Goal: Task Accomplishment & Management: Complete application form

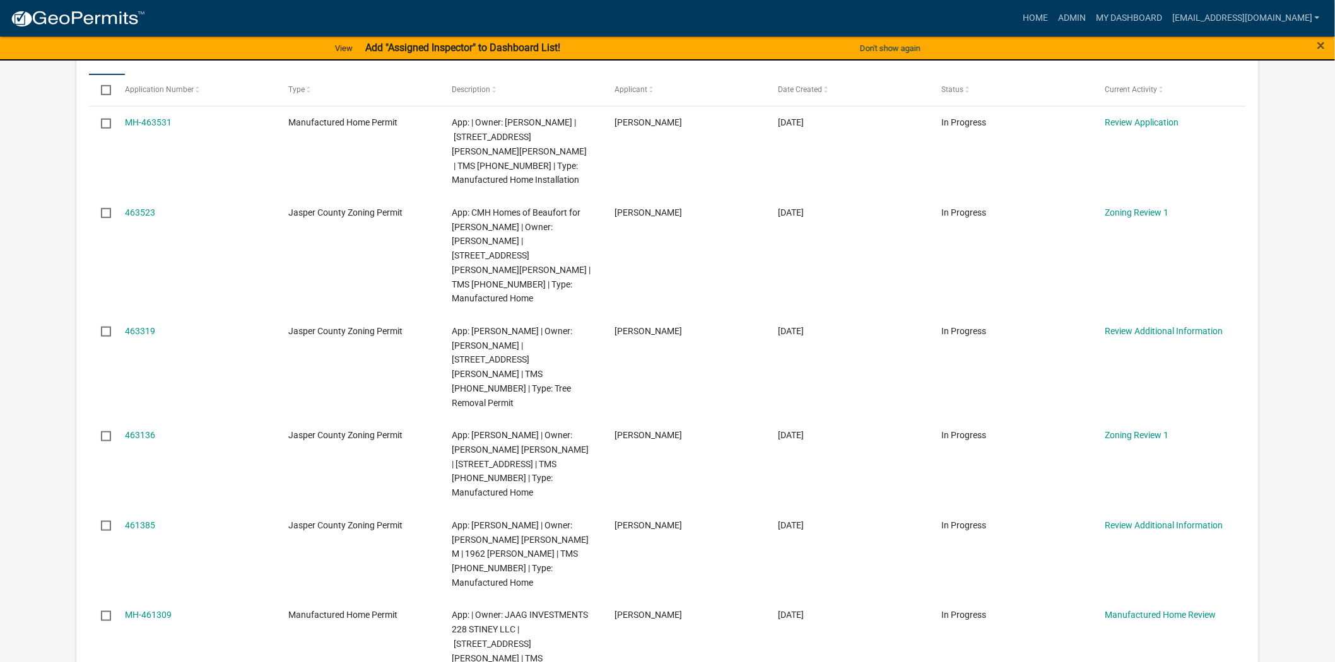
scroll to position [280, 0]
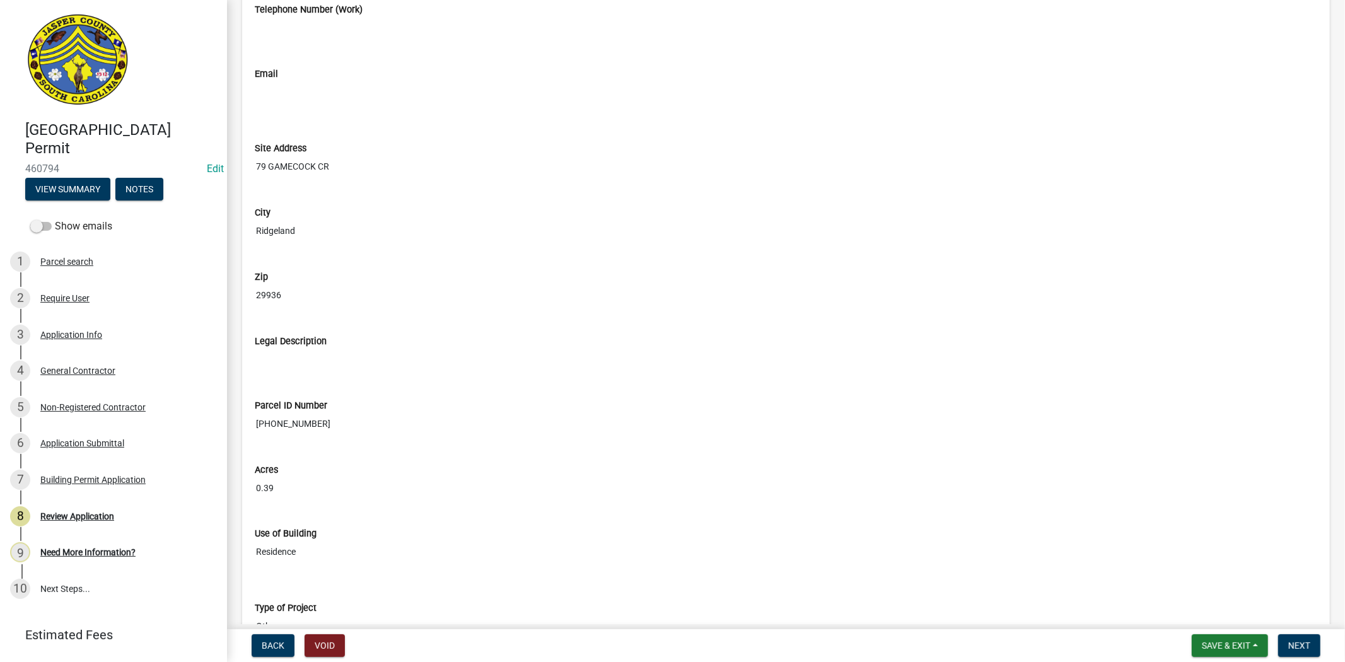
scroll to position [1471, 0]
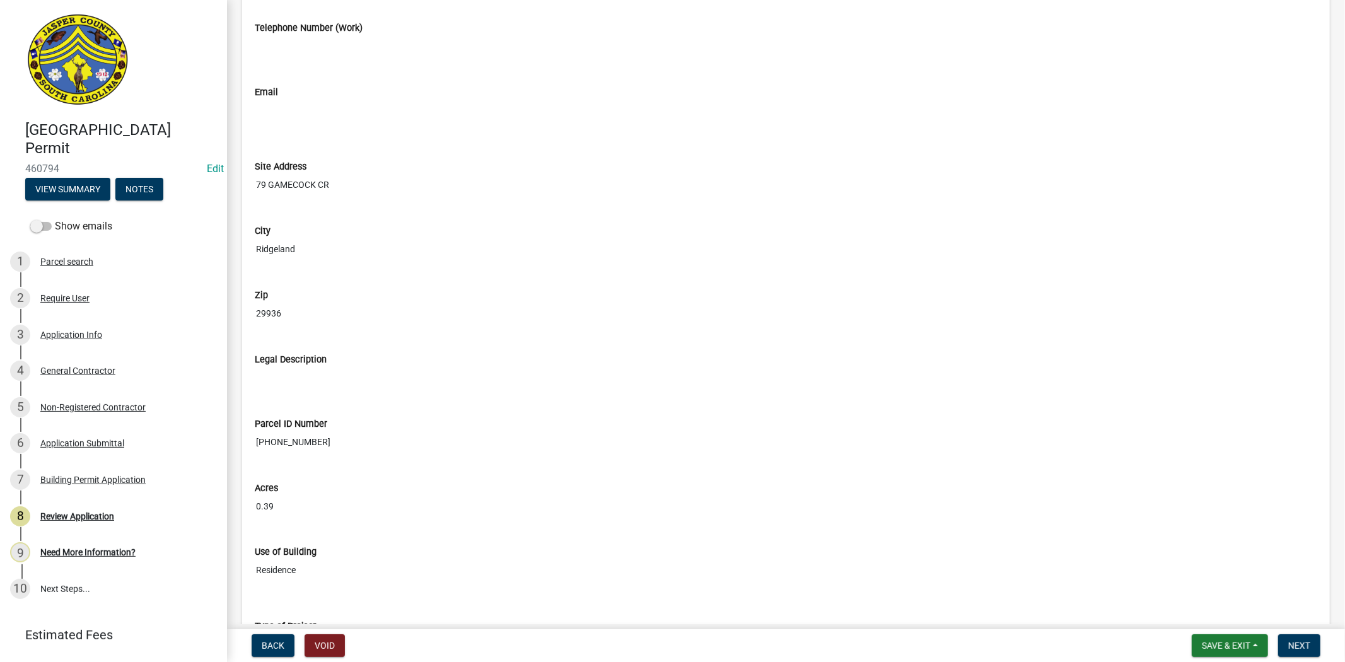
drag, startPoint x: 317, startPoint y: 445, endPoint x: 251, endPoint y: 455, distance: 66.3
click at [251, 455] on div "Parcel ID Number 063-07-00-005" at bounding box center [786, 432] width 1082 height 64
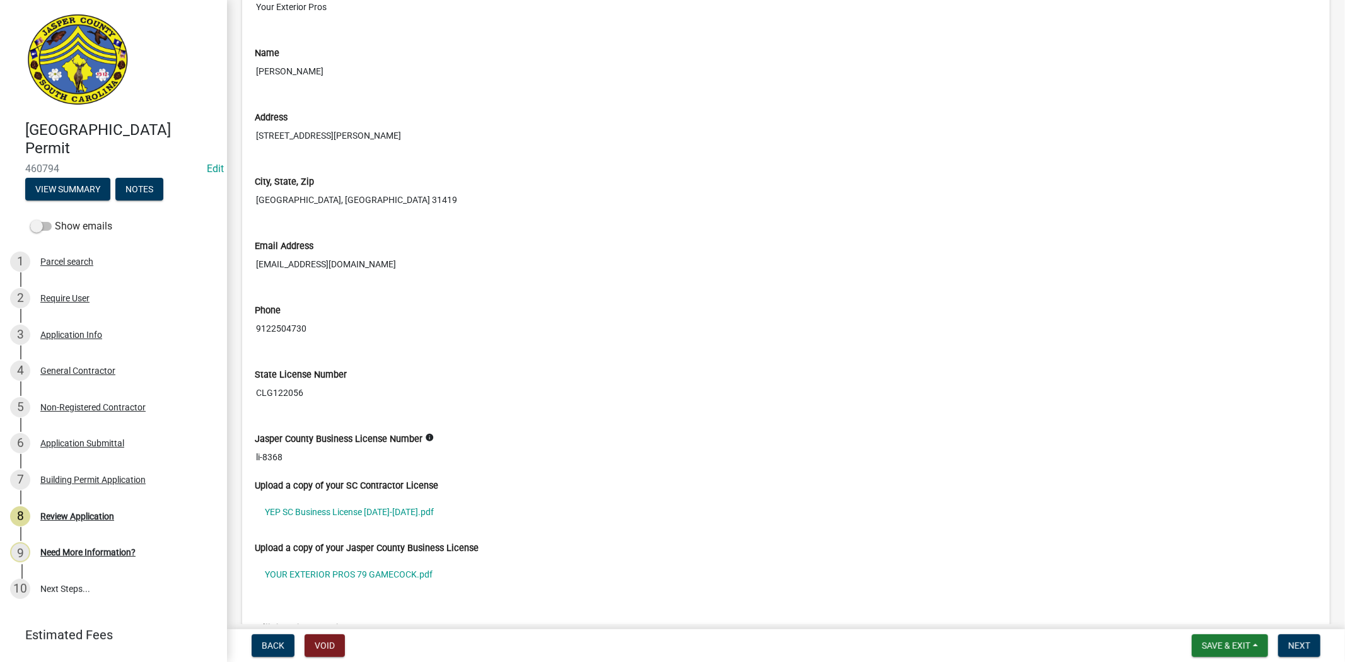
scroll to position [3573, 0]
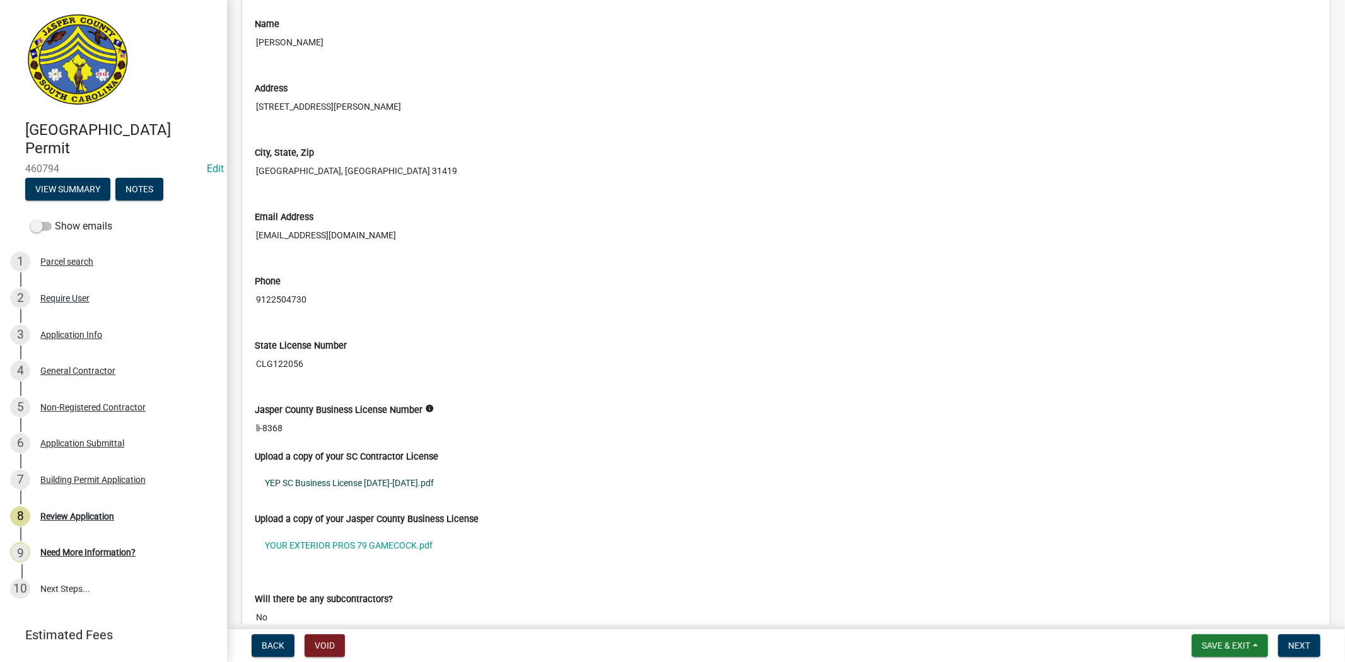
click at [373, 483] on link "YEP SC Business License 2025-2026.pdf" at bounding box center [786, 483] width 1063 height 29
click at [325, 552] on link "YOUR EXTERIOR PROS 79 GAMECOCK.pdf" at bounding box center [786, 545] width 1063 height 29
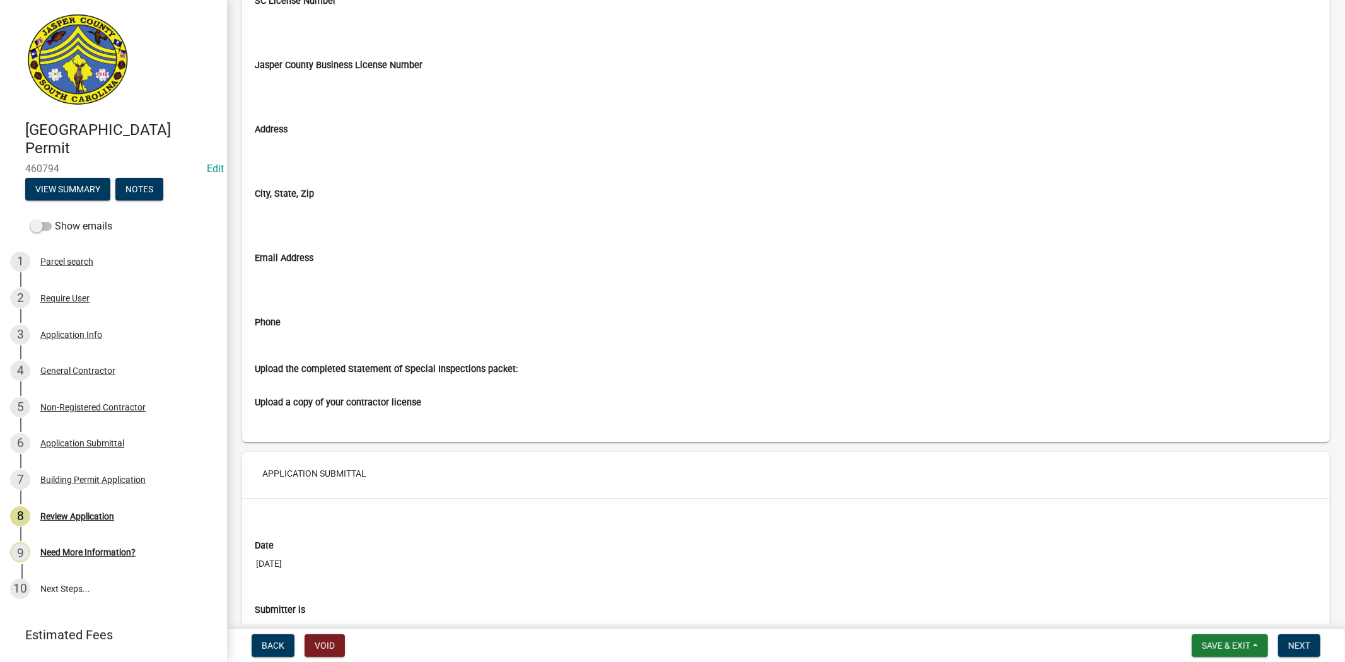
scroll to position [7998, 0]
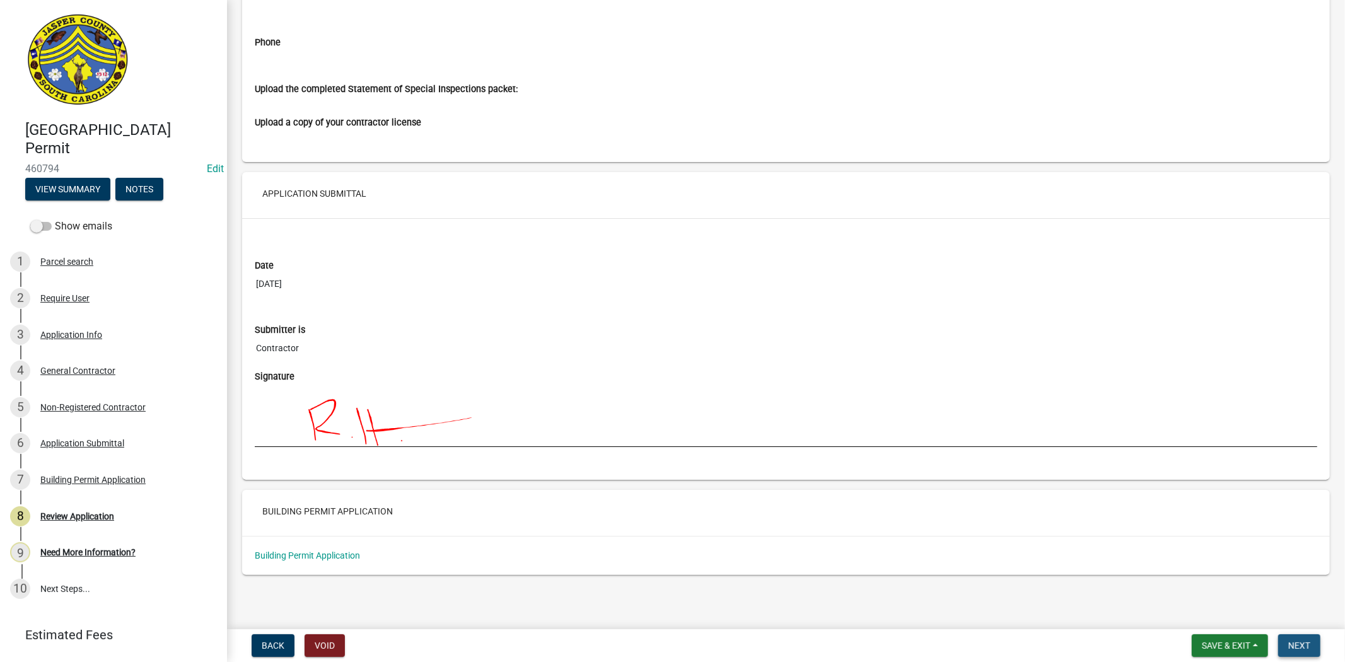
click at [1306, 641] on span "Next" at bounding box center [1299, 646] width 22 height 10
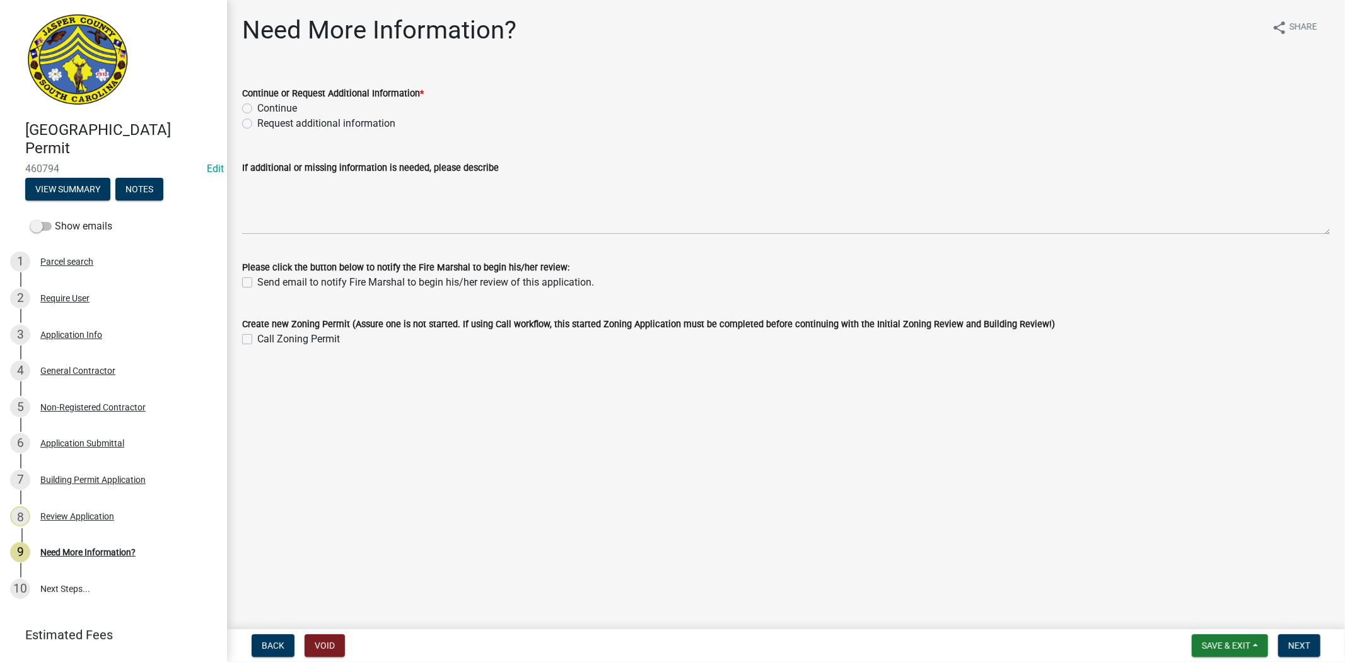
click at [257, 111] on label "Continue" at bounding box center [277, 108] width 40 height 15
click at [257, 109] on input "Continue" at bounding box center [261, 105] width 8 height 8
radio input "true"
click at [1303, 645] on span "Next" at bounding box center [1299, 646] width 22 height 10
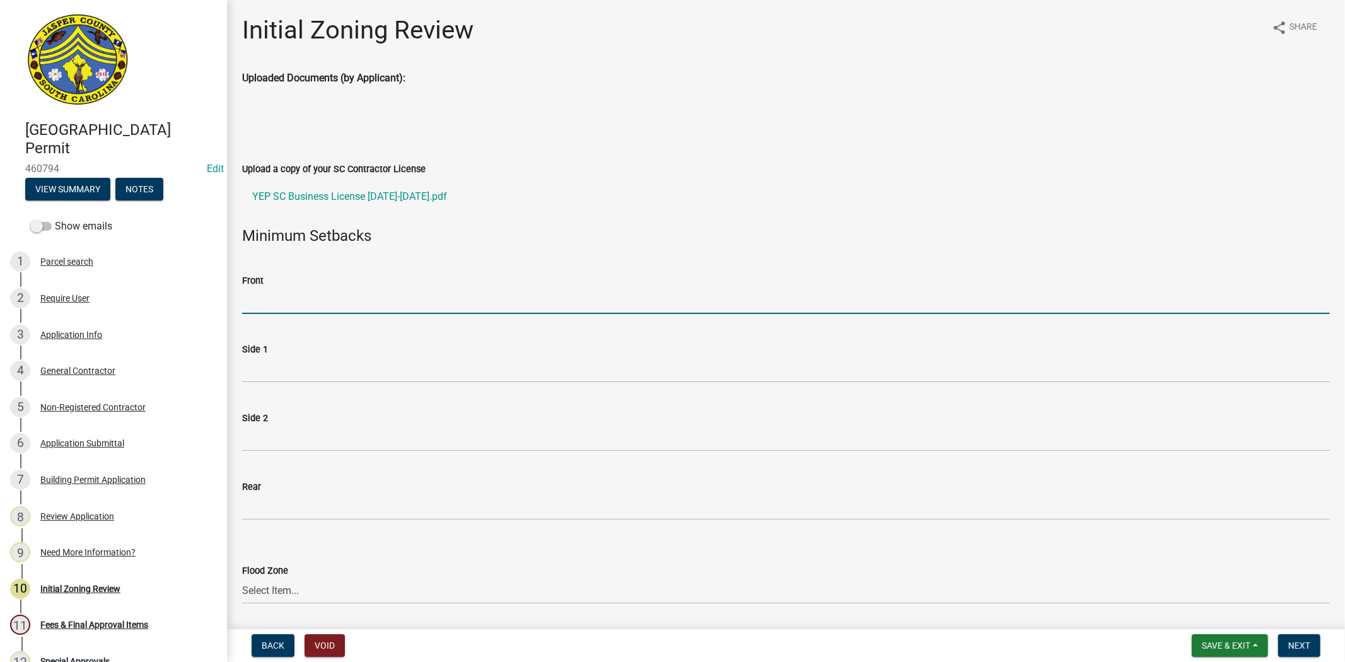
click at [294, 306] on input "Front" at bounding box center [786, 301] width 1088 height 26
type input "N/A"
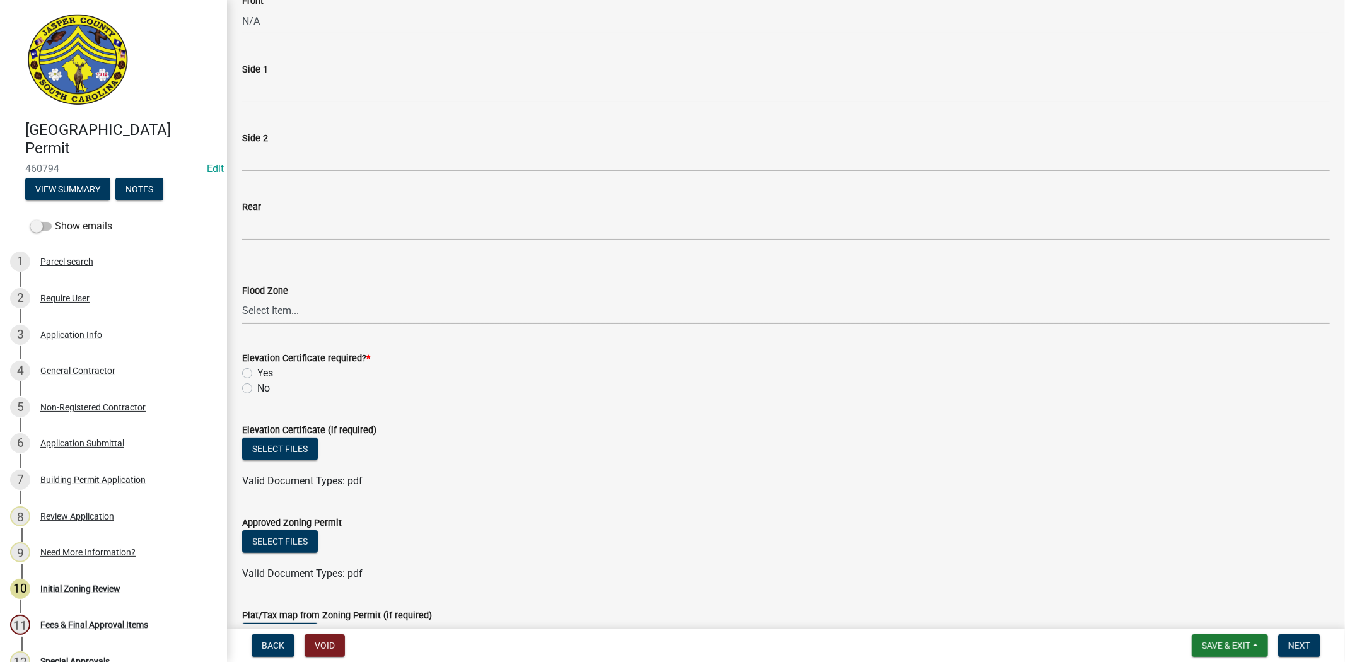
click at [293, 310] on select "Select Item... A AE X Shaded X N/A" at bounding box center [786, 311] width 1088 height 26
click at [242, 298] on select "Select Item... A AE X Shaded X N/A" at bounding box center [786, 311] width 1088 height 26
select select "61611ad6-14f2-499c-805c-58607f11e2fc"
click at [257, 389] on label "No" at bounding box center [263, 388] width 13 height 15
click at [257, 389] on input "No" at bounding box center [261, 385] width 8 height 8
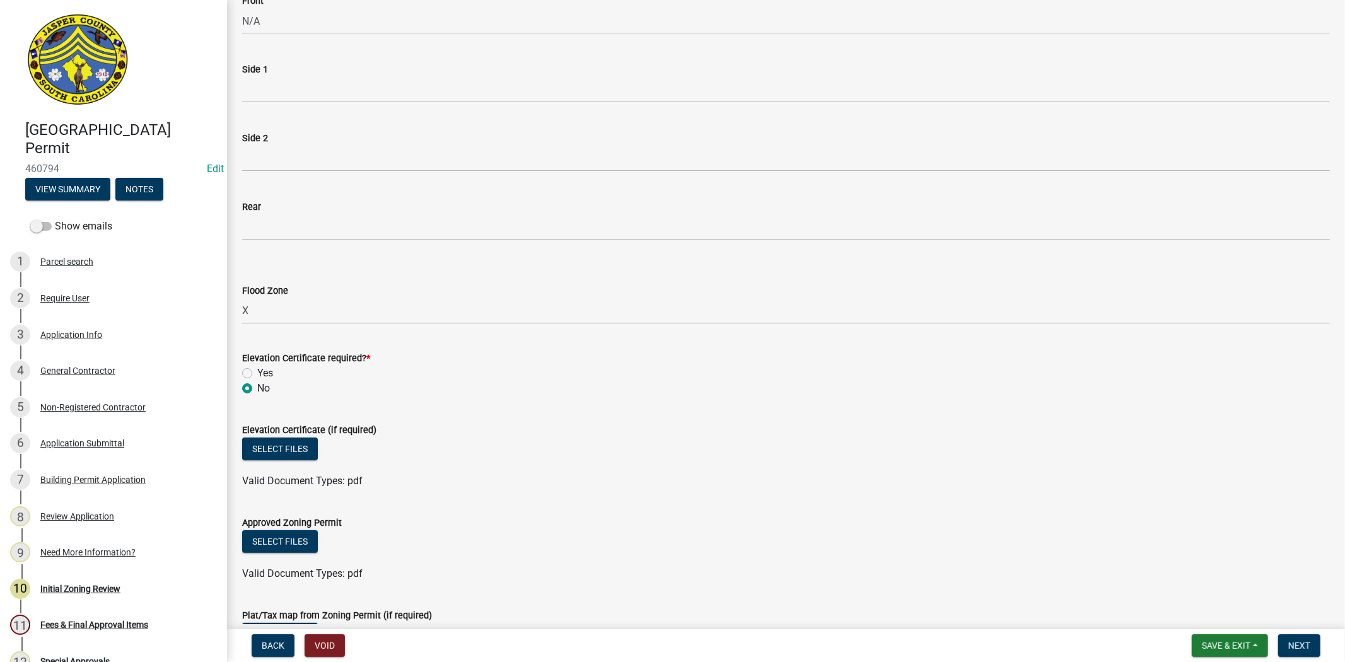
radio input "true"
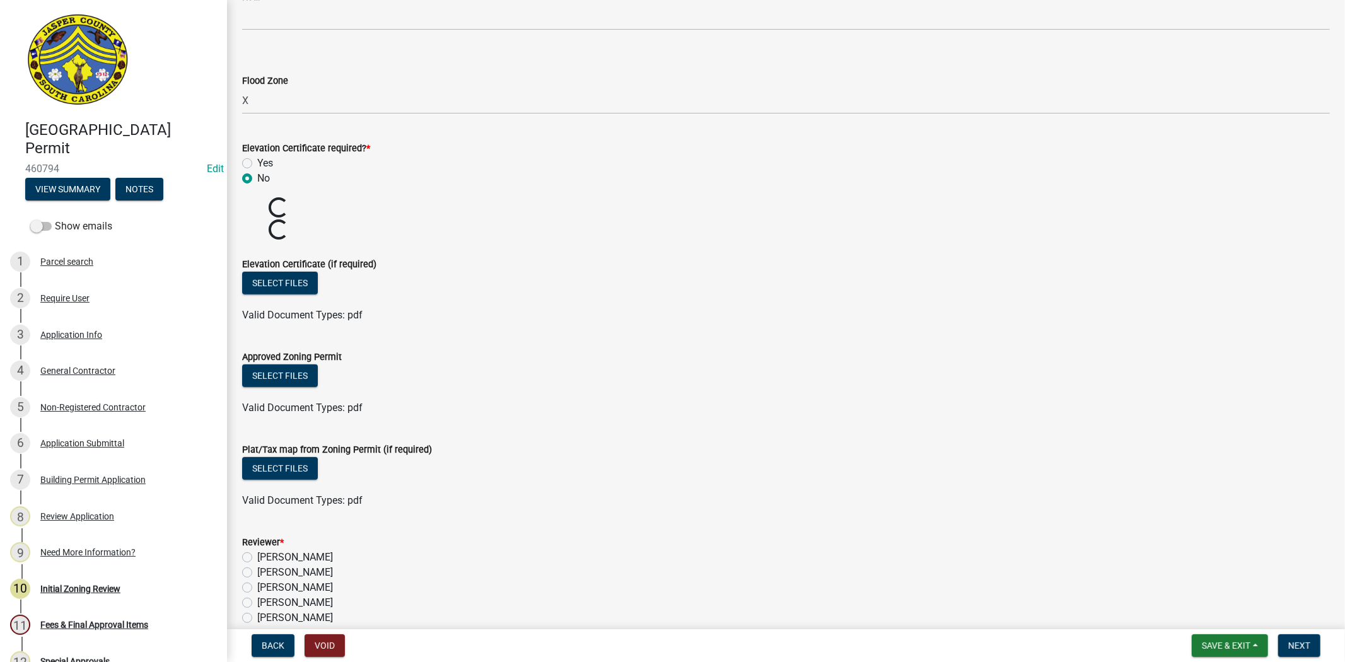
scroll to position [621, 0]
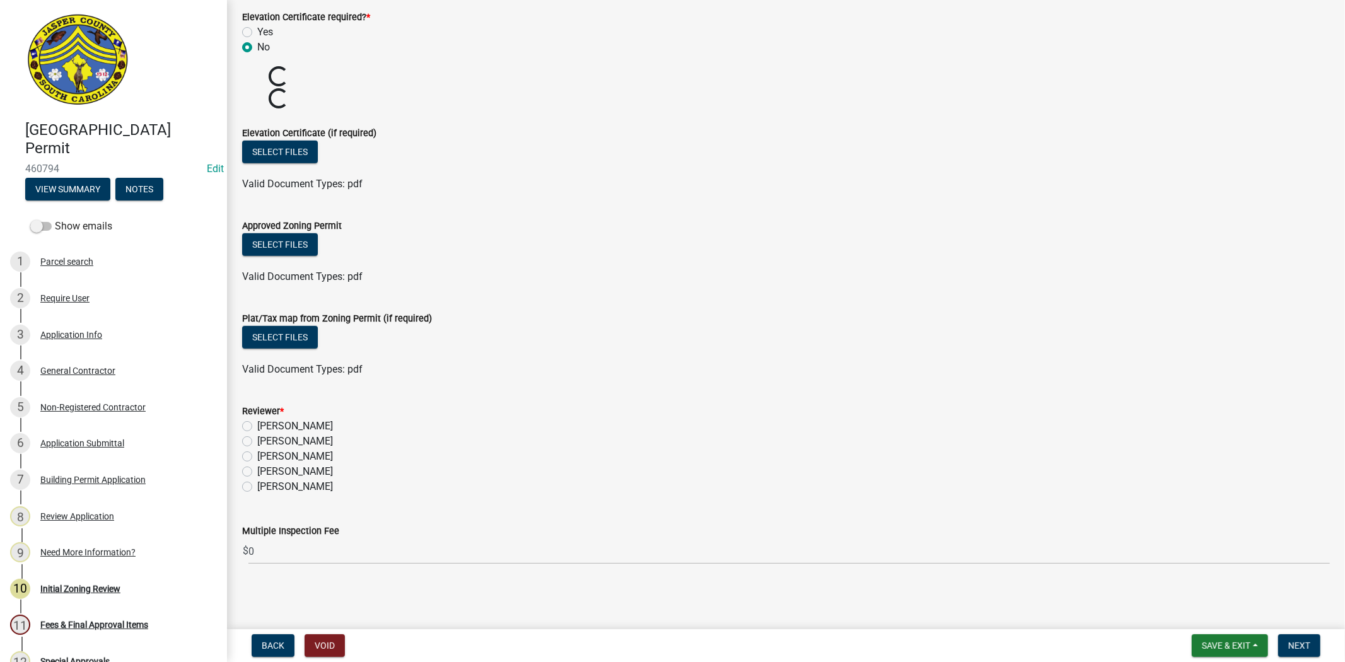
click at [257, 470] on label "Stephanie Oviedo" at bounding box center [295, 471] width 76 height 15
click at [257, 470] on input "Stephanie Oviedo" at bounding box center [261, 468] width 8 height 8
radio input "true"
click at [1302, 643] on span "Next" at bounding box center [1299, 646] width 22 height 10
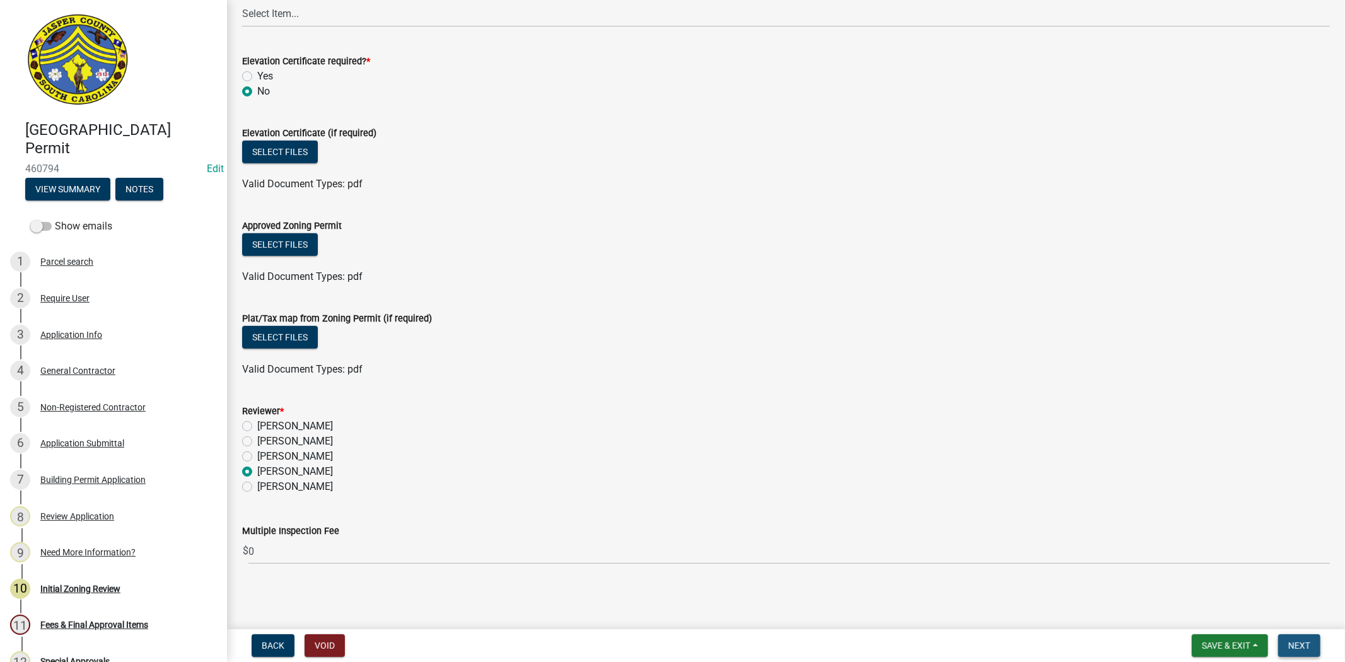
scroll to position [0, 0]
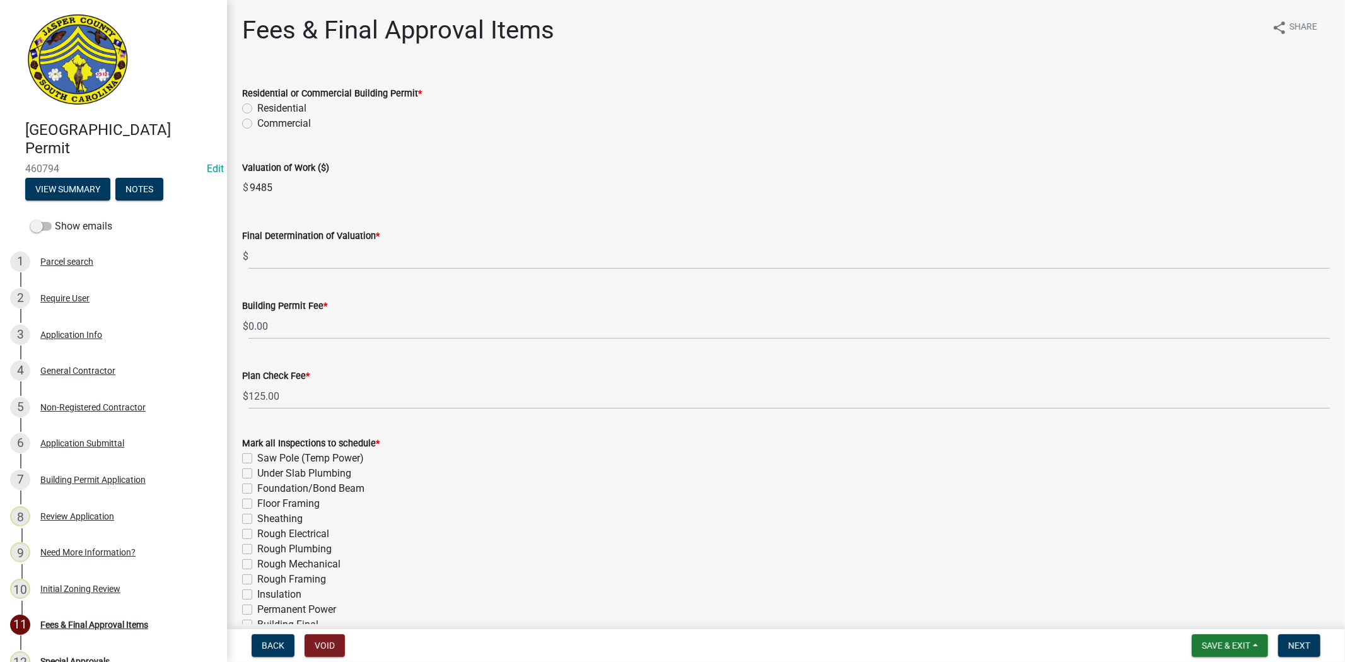
click at [248, 114] on div "Residential" at bounding box center [786, 108] width 1088 height 15
click at [257, 108] on label "Residential" at bounding box center [281, 108] width 49 height 15
click at [257, 108] on input "Residential" at bounding box center [261, 105] width 8 height 8
radio input "true"
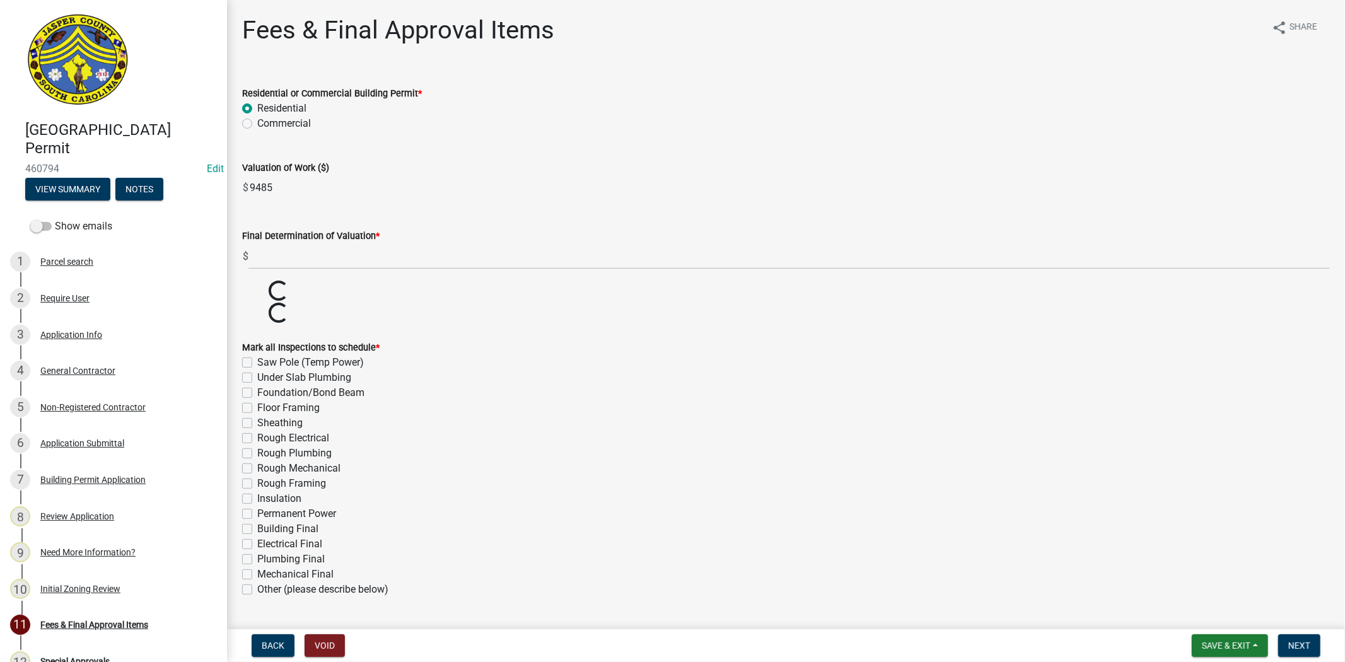
drag, startPoint x: 287, startPoint y: 190, endPoint x: 187, endPoint y: 201, distance: 100.8
click at [187, 201] on div "Jasper County Building Permit 460794 Edit View Summary Notes Show emails 1 Parc…" at bounding box center [672, 331] width 1345 height 662
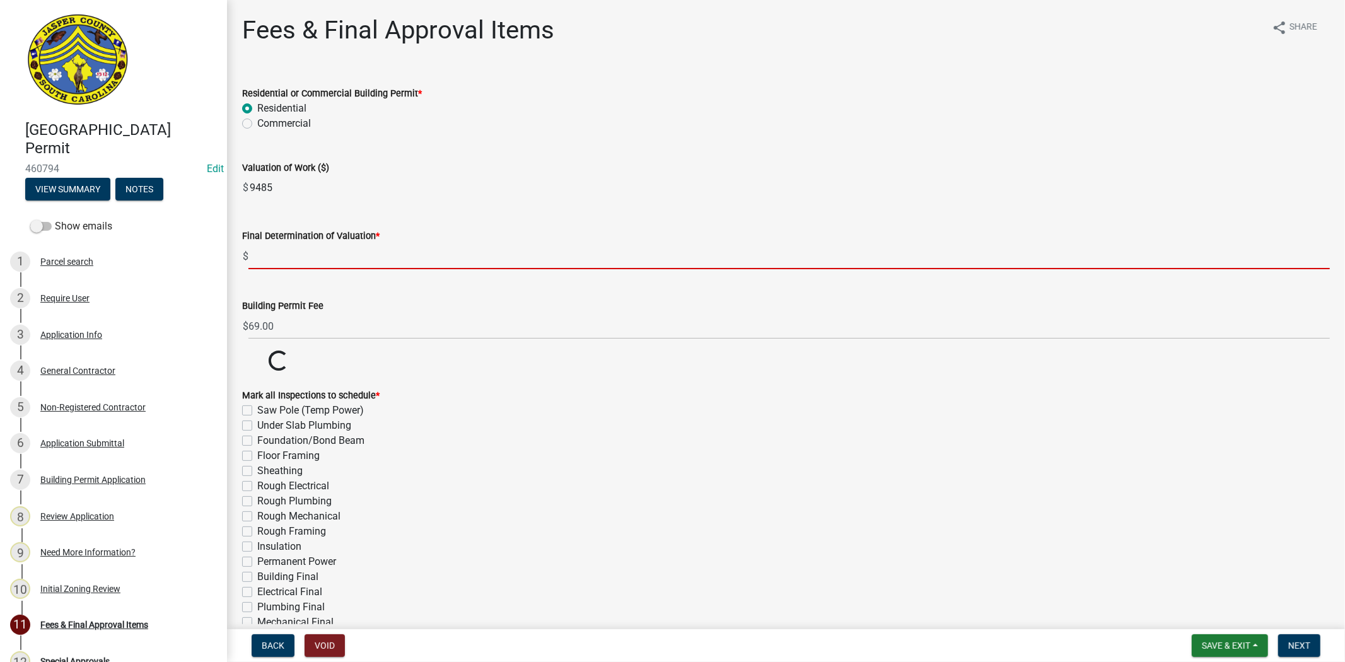
click at [284, 254] on input "text" at bounding box center [789, 256] width 1082 height 26
paste input "9485"
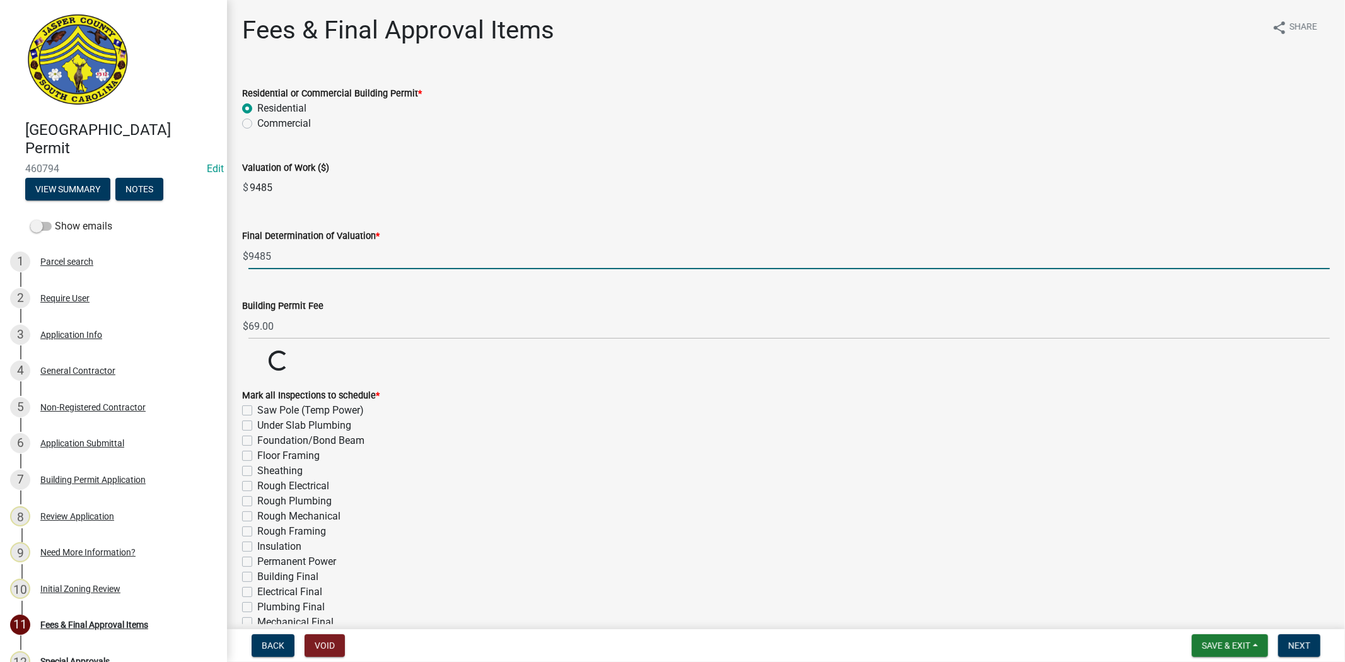
type input "9485"
click at [530, 177] on input "9485" at bounding box center [789, 187] width 1082 height 25
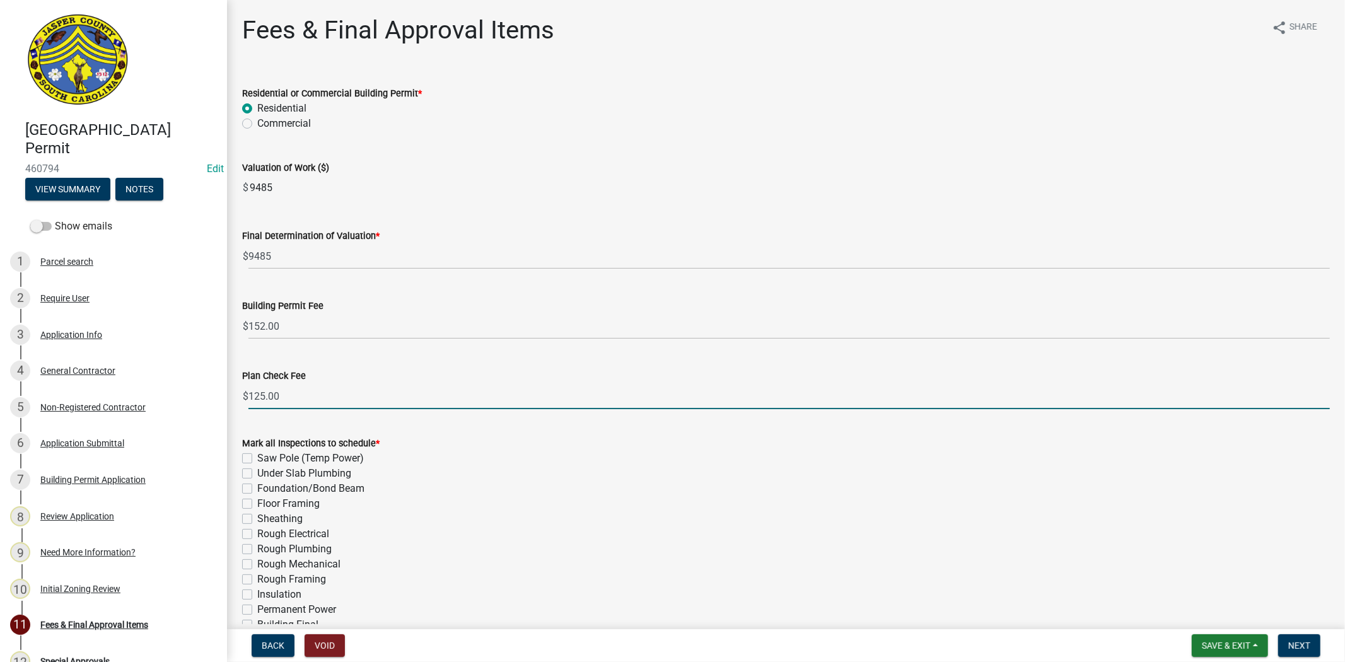
drag, startPoint x: 264, startPoint y: 394, endPoint x: 227, endPoint y: 406, distance: 38.3
click at [227, 406] on div "Fees & Final Approval Items share Share Residential or Commercial Building Perm…" at bounding box center [786, 399] width 1118 height 769
type input "0.00"
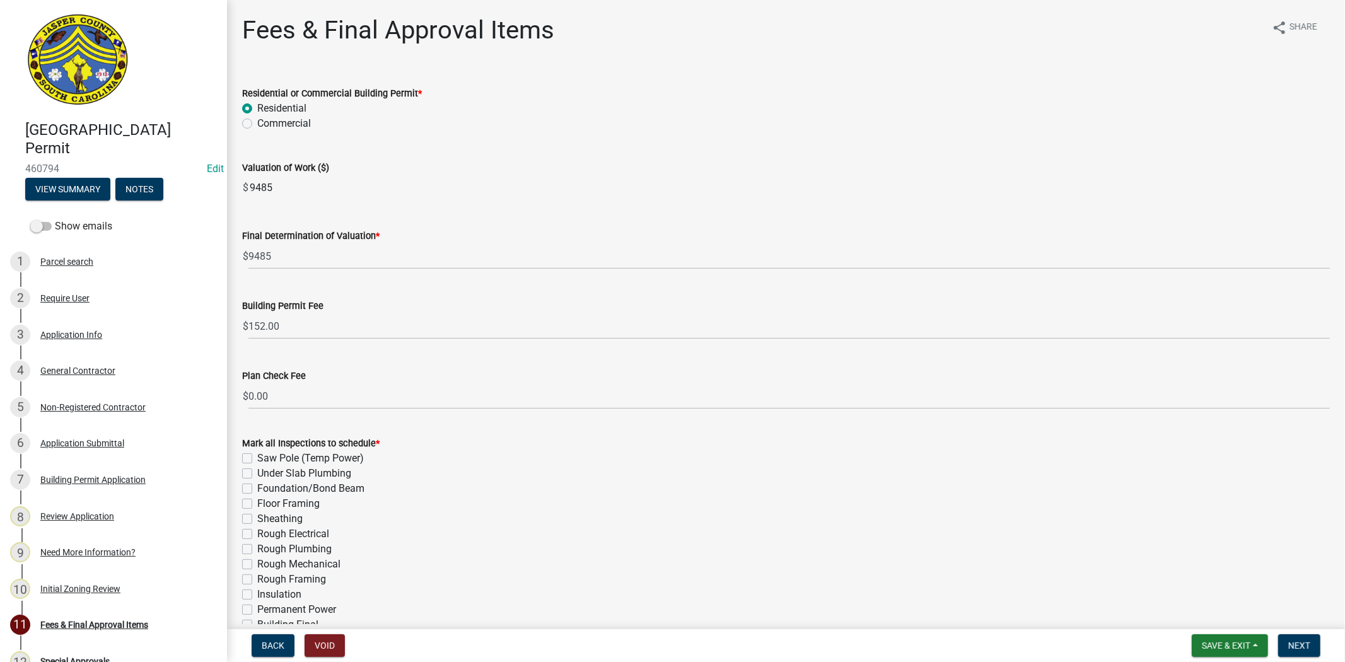
click at [757, 79] on form "Residential or Commercial Building Permit * Residential Commercial" at bounding box center [786, 101] width 1088 height 61
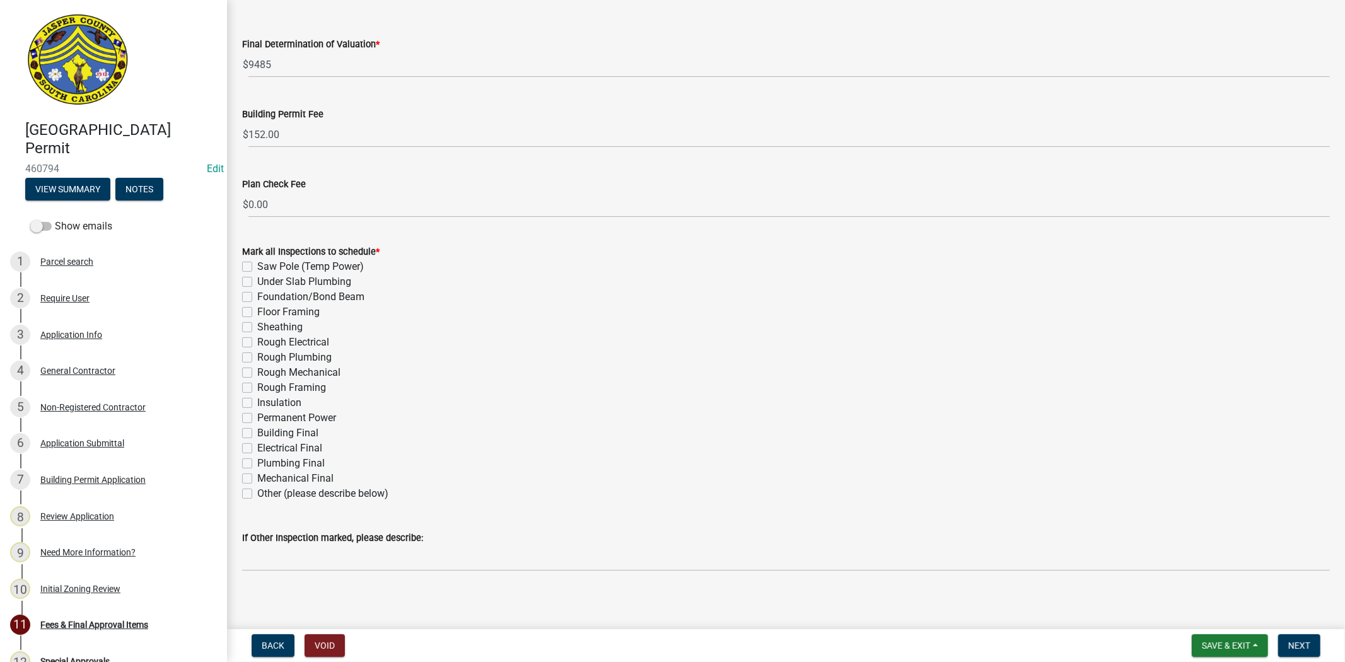
scroll to position [198, 0]
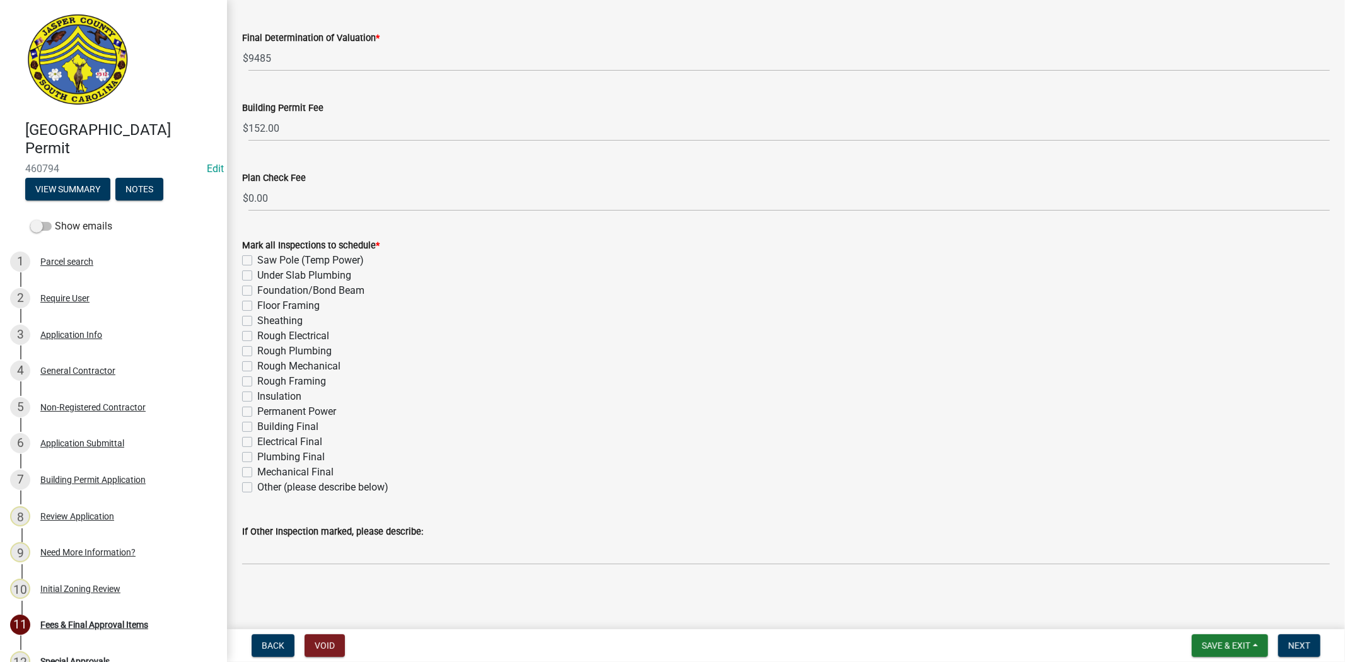
click at [257, 483] on label "Other (please describe below)" at bounding box center [322, 487] width 131 height 15
click at [257, 483] on input "Other (please describe below)" at bounding box center [261, 484] width 8 height 8
checkbox input "true"
checkbox input "false"
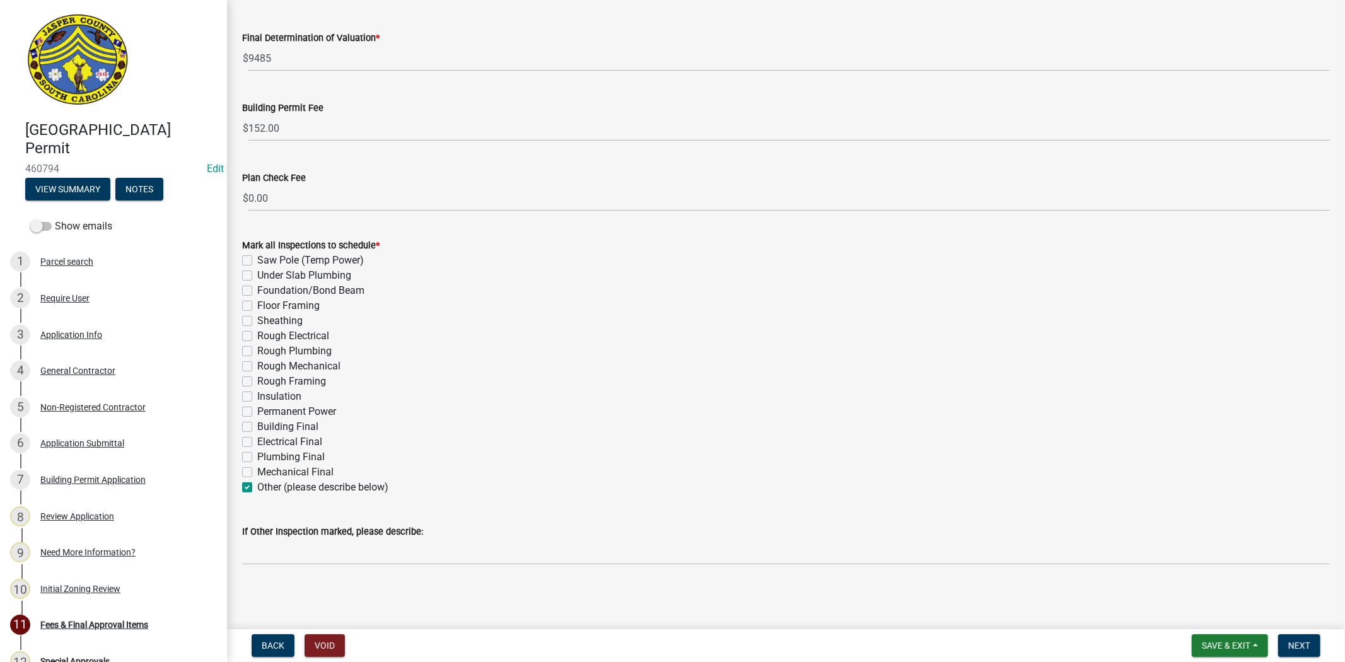
checkbox input "false"
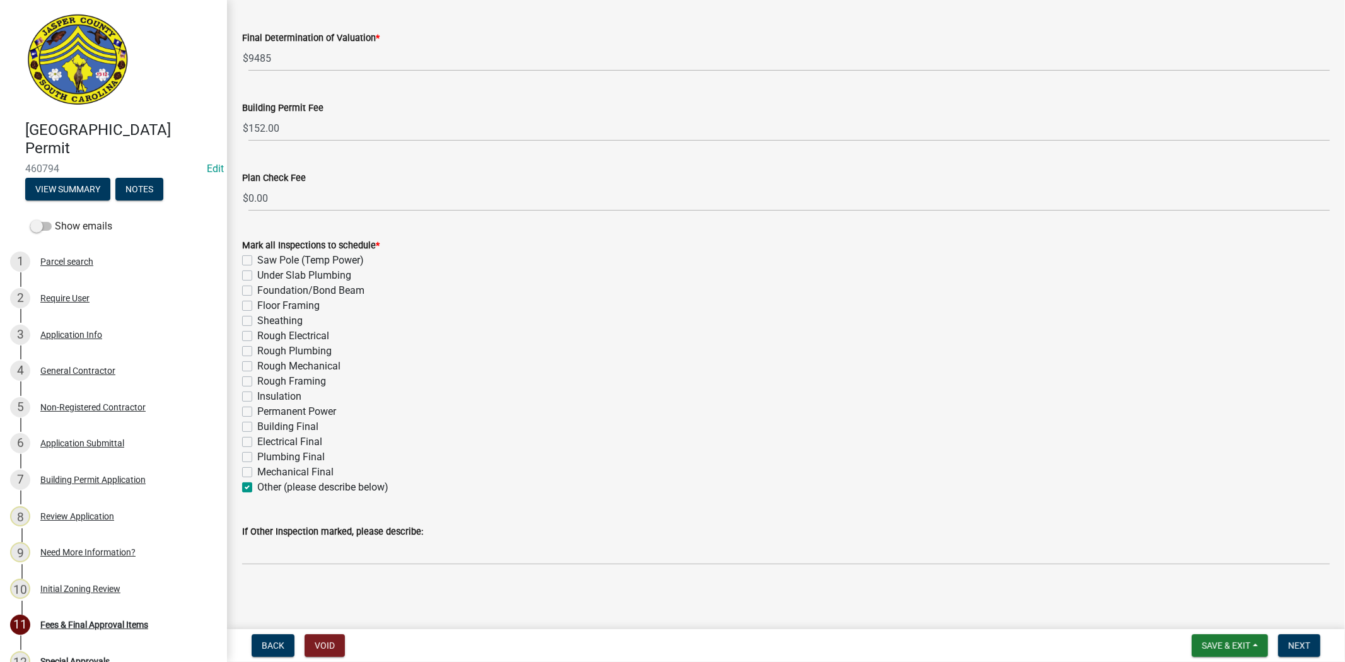
checkbox input "false"
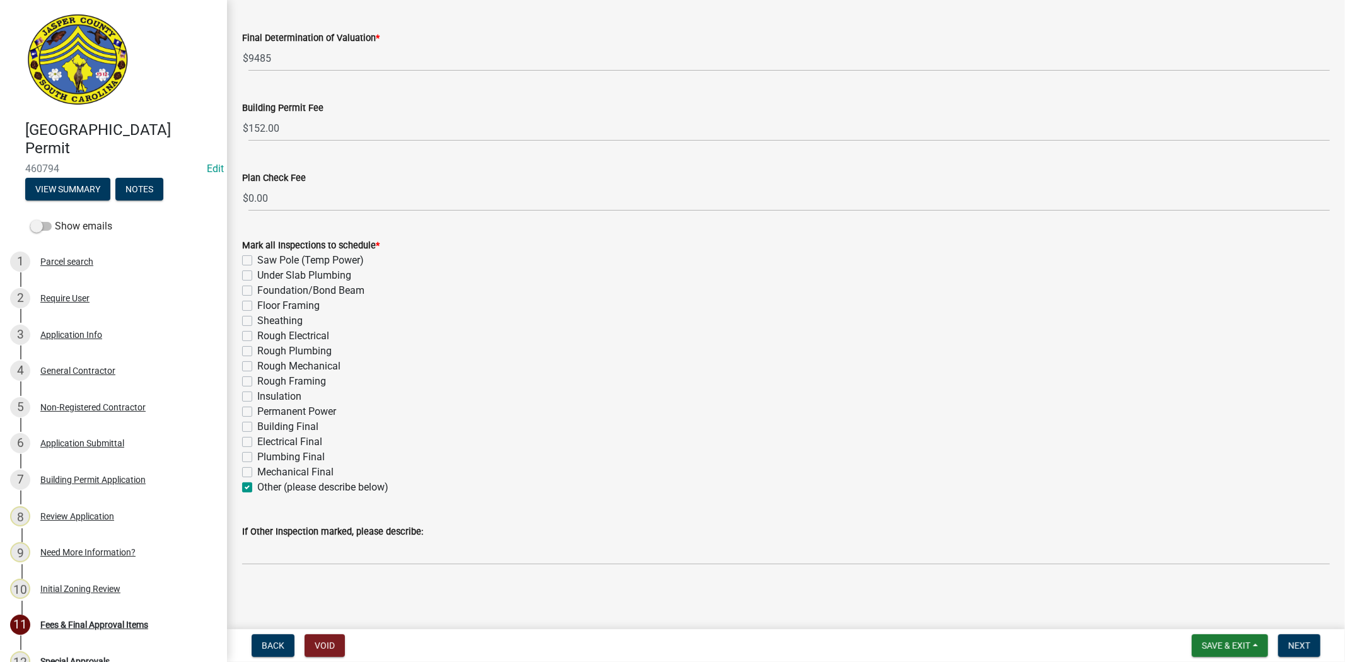
checkbox input "false"
checkbox input "true"
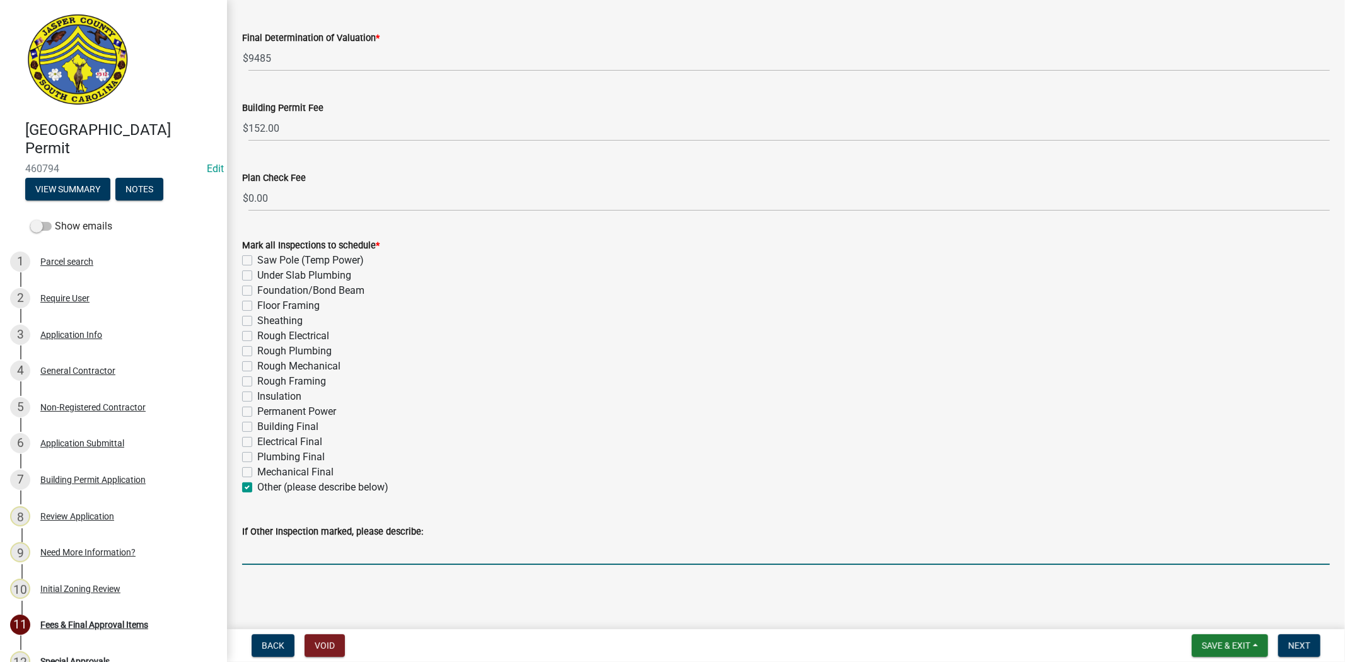
click at [273, 564] on input "If Other Inspection marked, please describe:" at bounding box center [786, 552] width 1088 height 26
type input "Roofing Final"
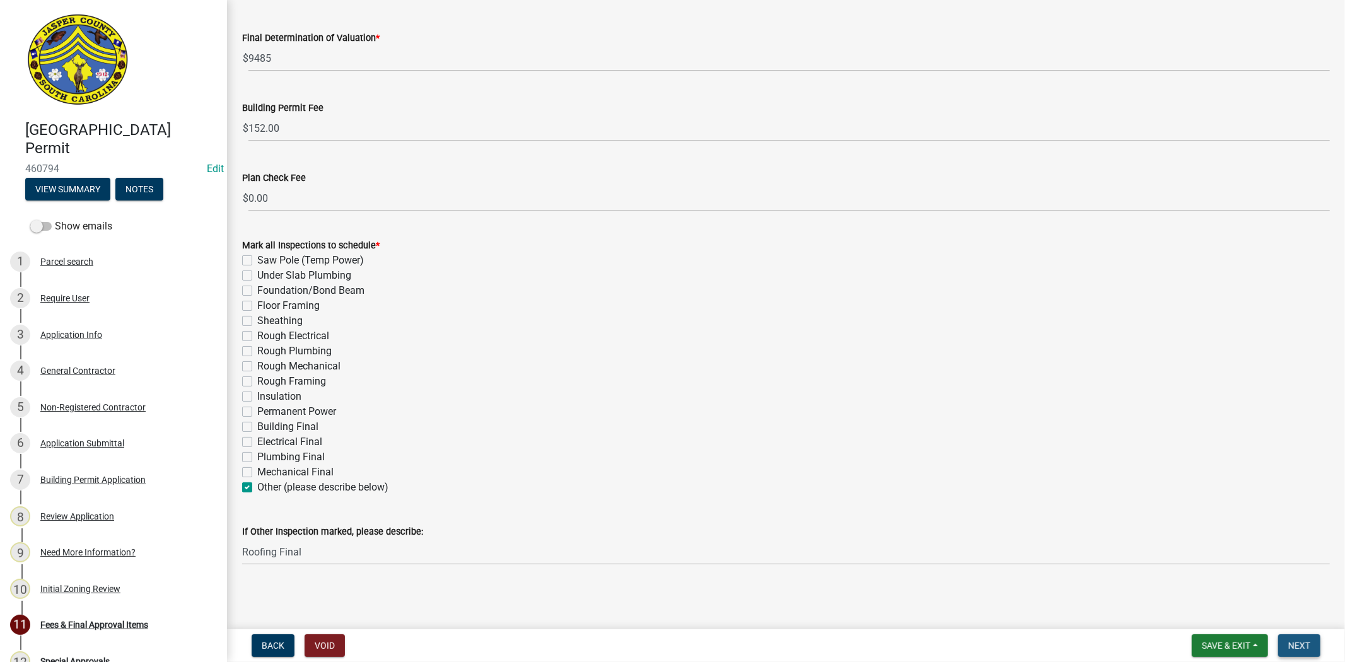
click at [1314, 645] on button "Next" at bounding box center [1299, 645] width 42 height 23
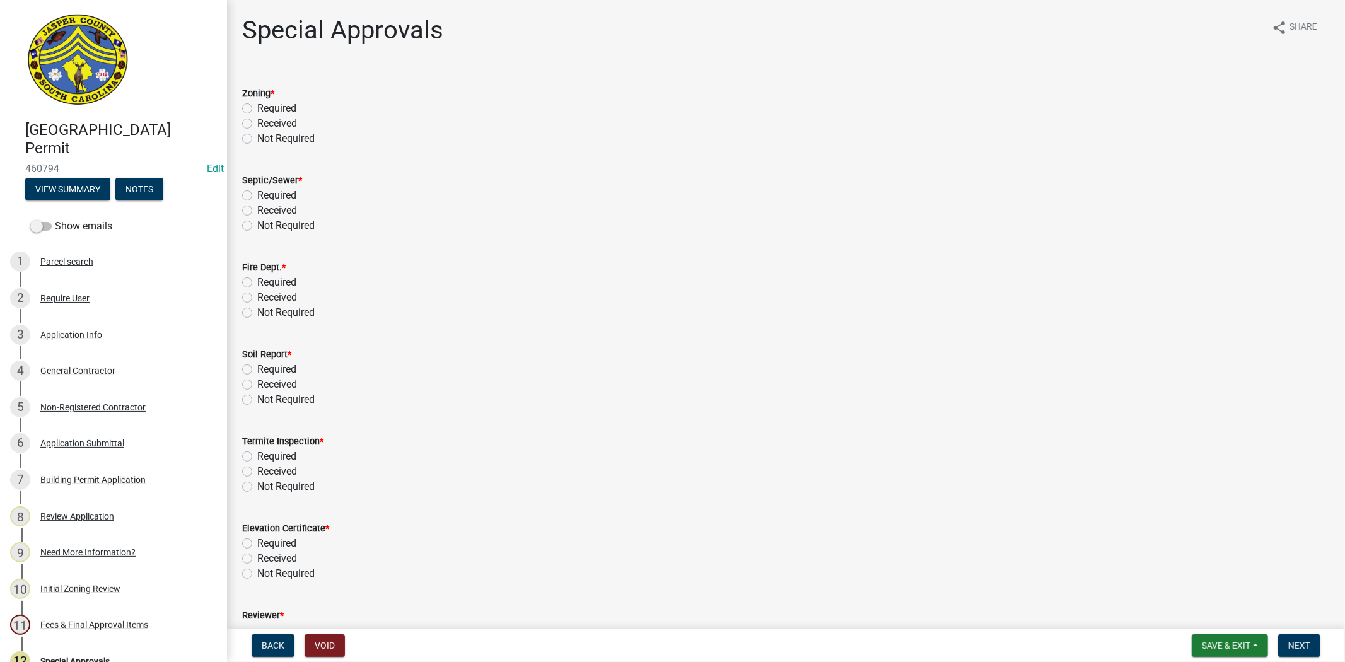
click at [257, 137] on label "Not Required" at bounding box center [285, 138] width 57 height 15
click at [257, 137] on input "Not Required" at bounding box center [261, 135] width 8 height 8
radio input "true"
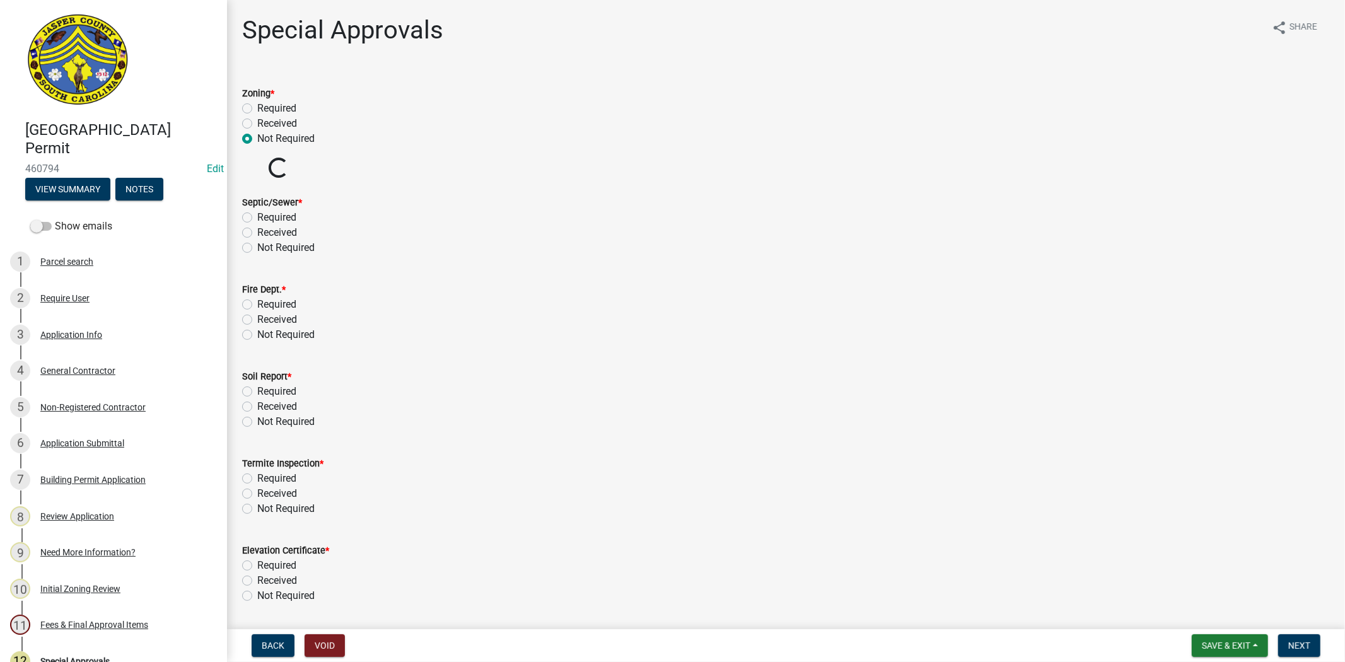
click at [257, 248] on label "Not Required" at bounding box center [285, 247] width 57 height 15
click at [257, 248] on input "Not Required" at bounding box center [261, 244] width 8 height 8
radio input "true"
click at [257, 332] on label "Not Required" at bounding box center [285, 334] width 57 height 15
click at [257, 332] on input "Not Required" at bounding box center [261, 331] width 8 height 8
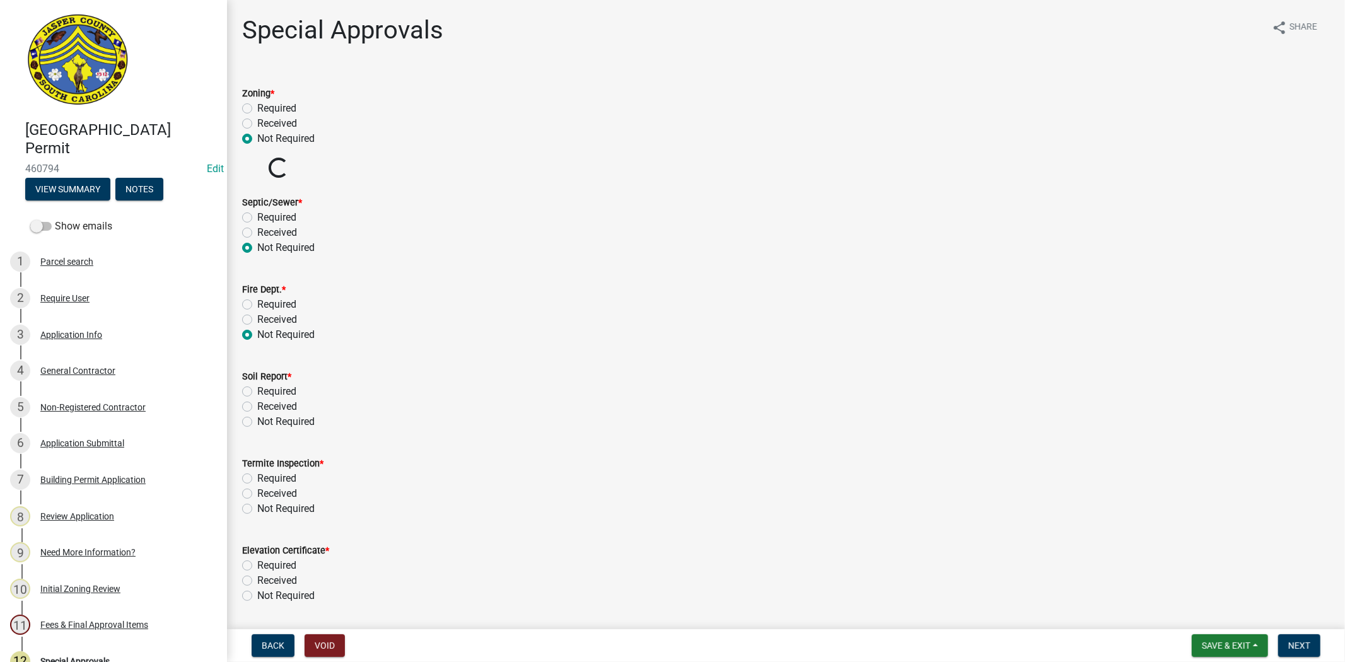
radio input "true"
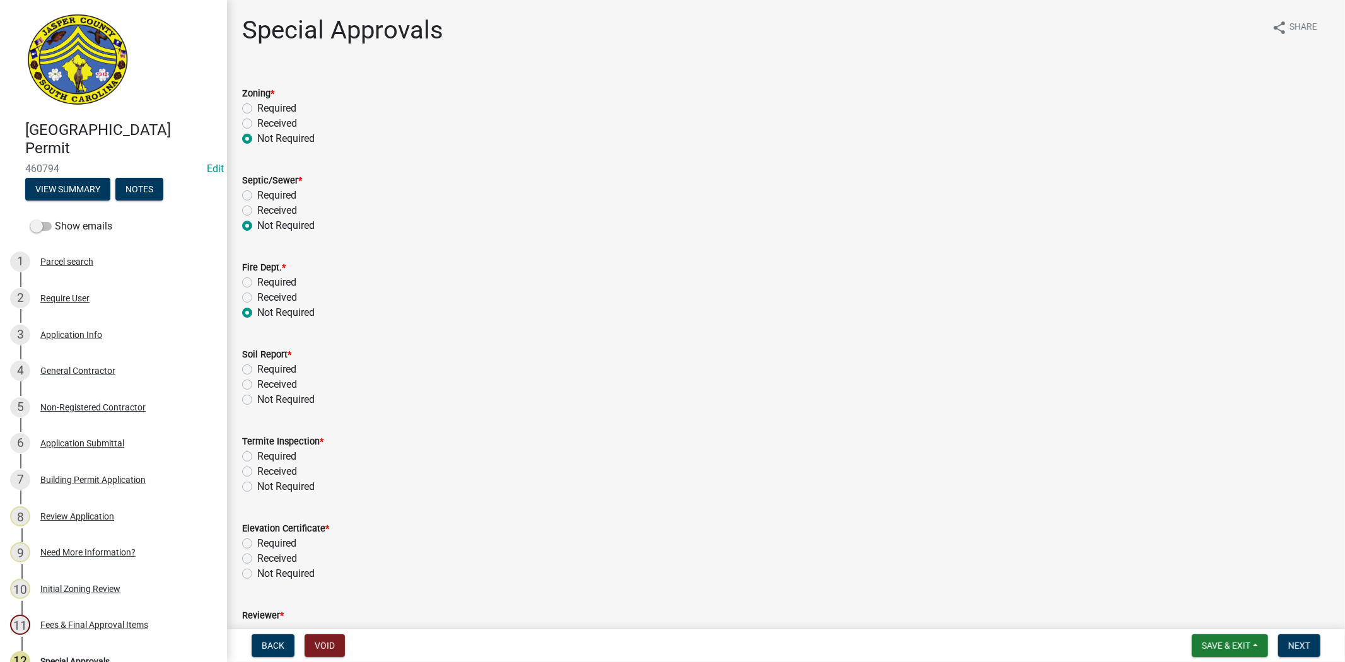
click at [257, 400] on label "Not Required" at bounding box center [285, 399] width 57 height 15
click at [257, 400] on input "Not Required" at bounding box center [261, 396] width 8 height 8
radio input "true"
click at [257, 486] on label "Not Required" at bounding box center [285, 486] width 57 height 15
click at [257, 486] on input "Not Required" at bounding box center [261, 483] width 8 height 8
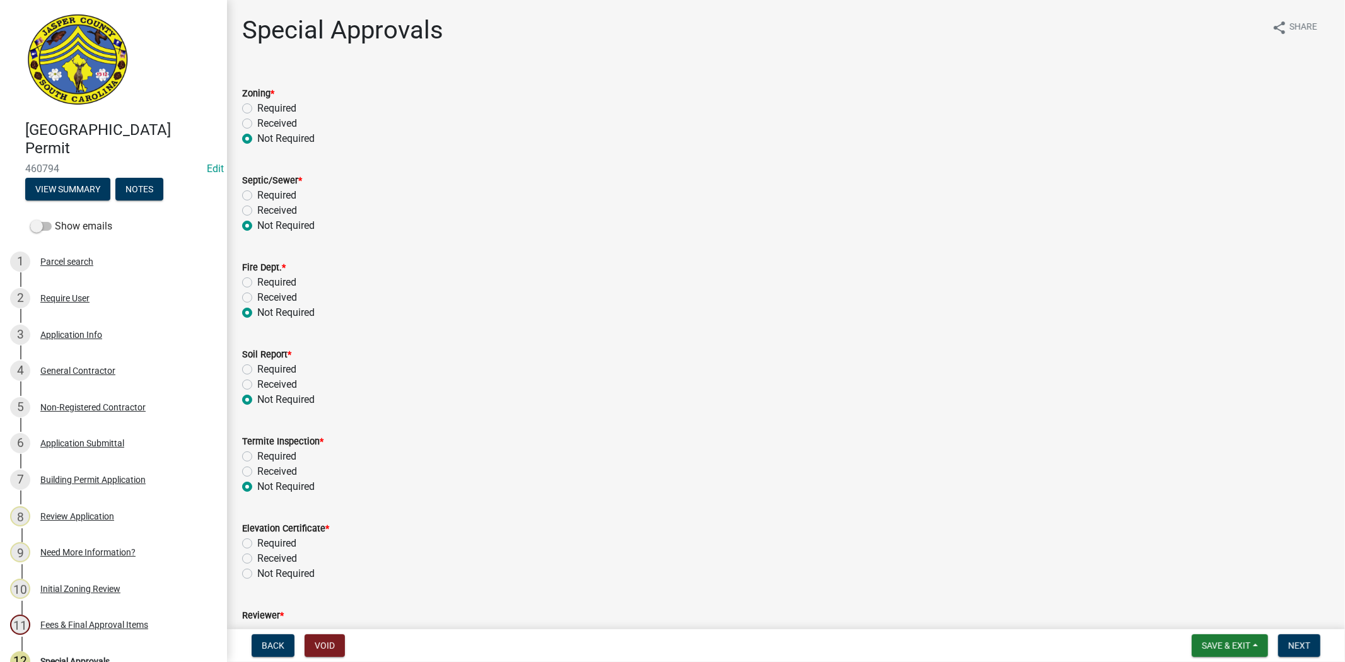
radio input "true"
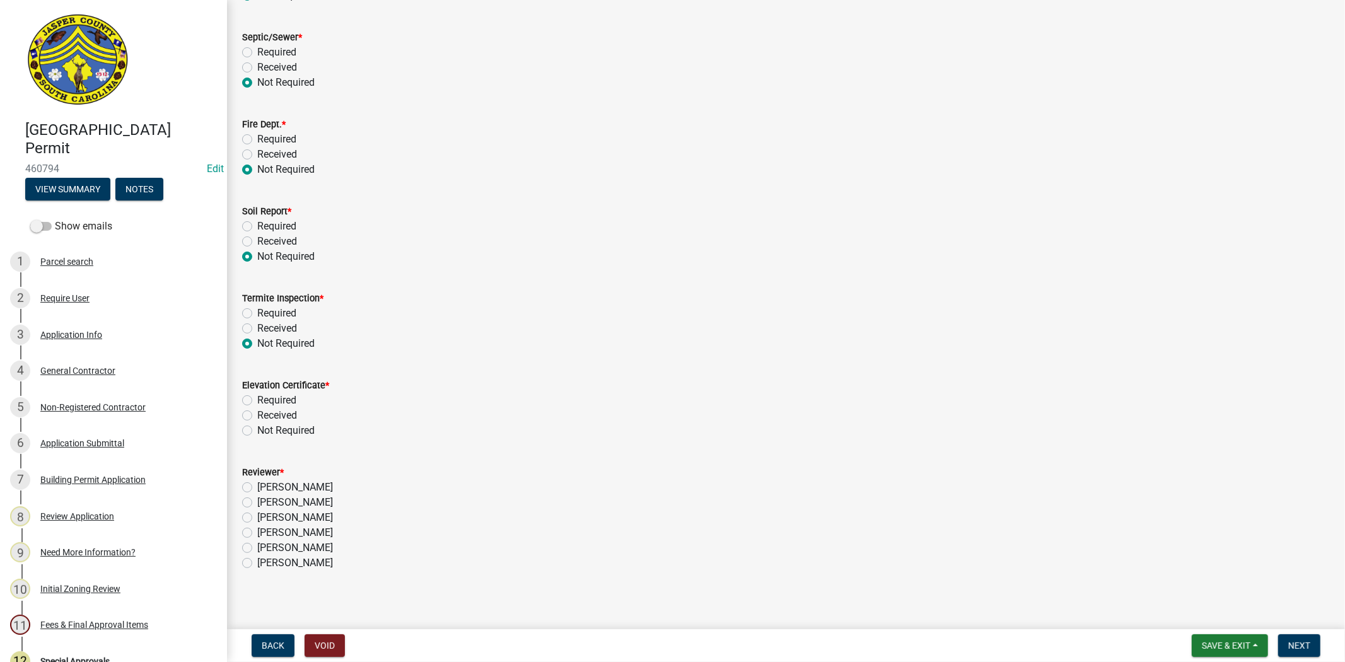
scroll to position [149, 0]
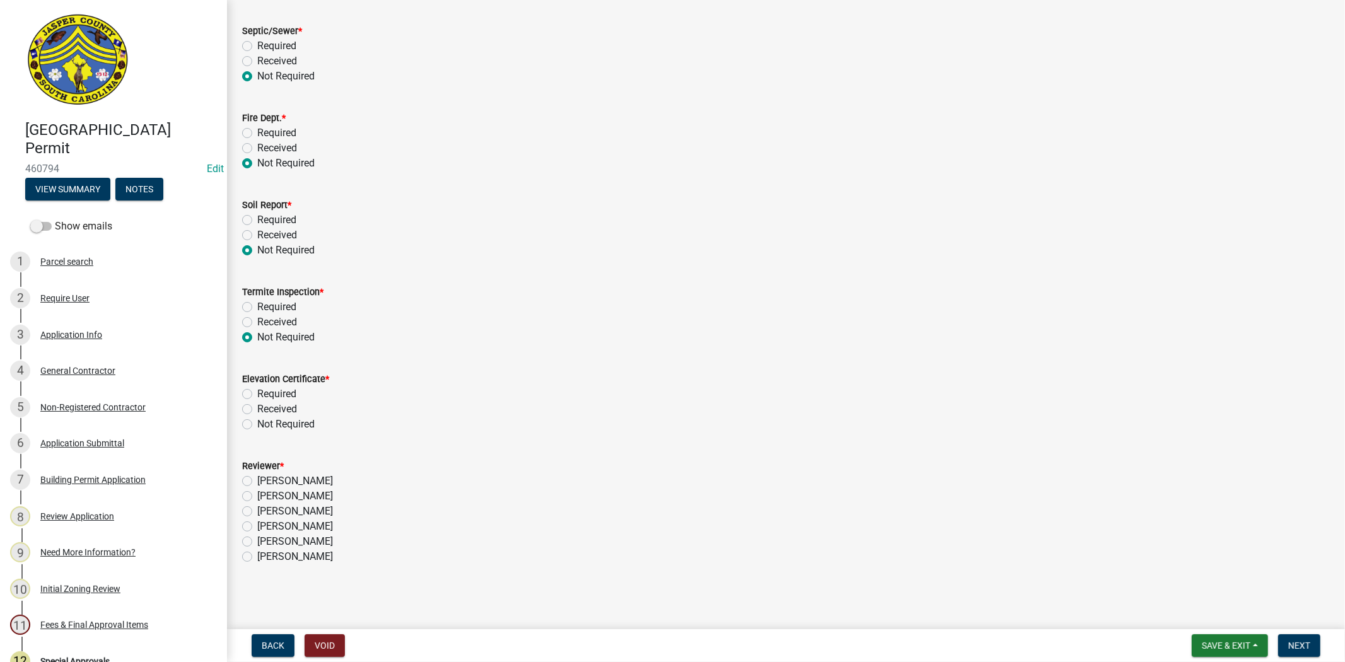
click at [257, 426] on label "Not Required" at bounding box center [285, 424] width 57 height 15
click at [257, 425] on input "Not Required" at bounding box center [261, 421] width 8 height 8
radio input "true"
click at [257, 510] on label "Stephanie Oviedo" at bounding box center [295, 511] width 76 height 15
click at [257, 510] on input "Stephanie Oviedo" at bounding box center [261, 508] width 8 height 8
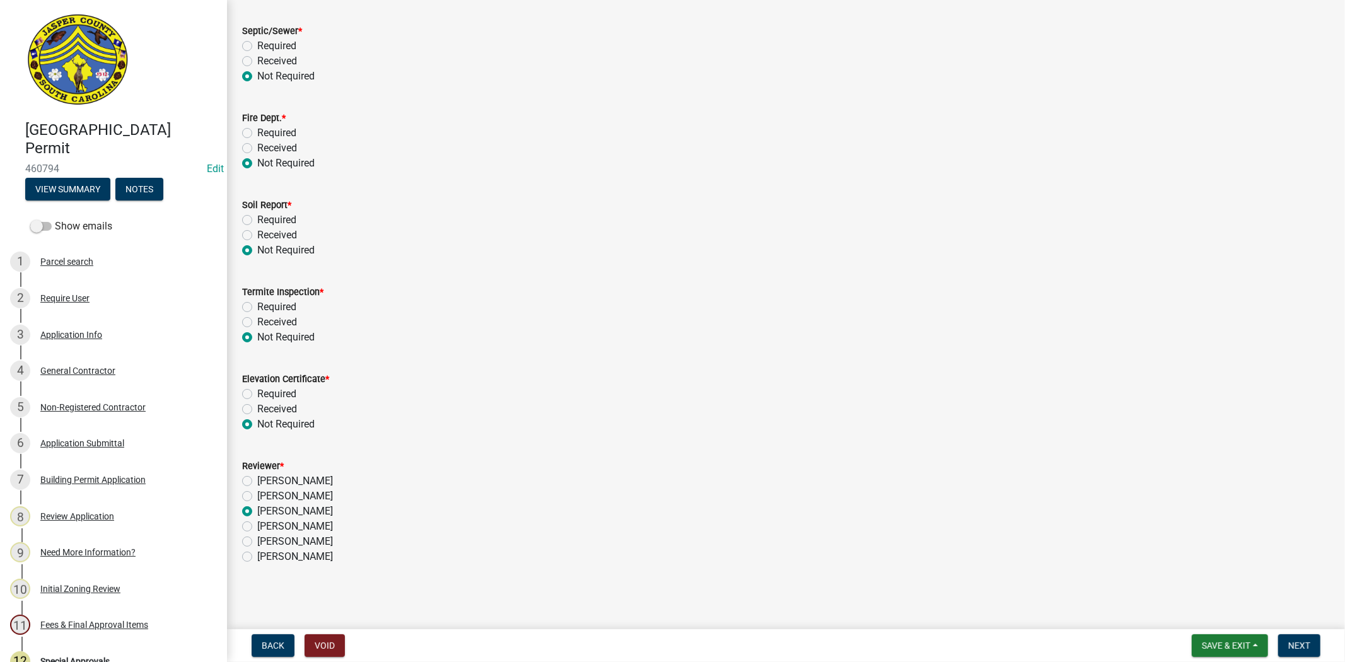
radio input "true"
click at [1312, 648] on button "Next" at bounding box center [1299, 645] width 42 height 23
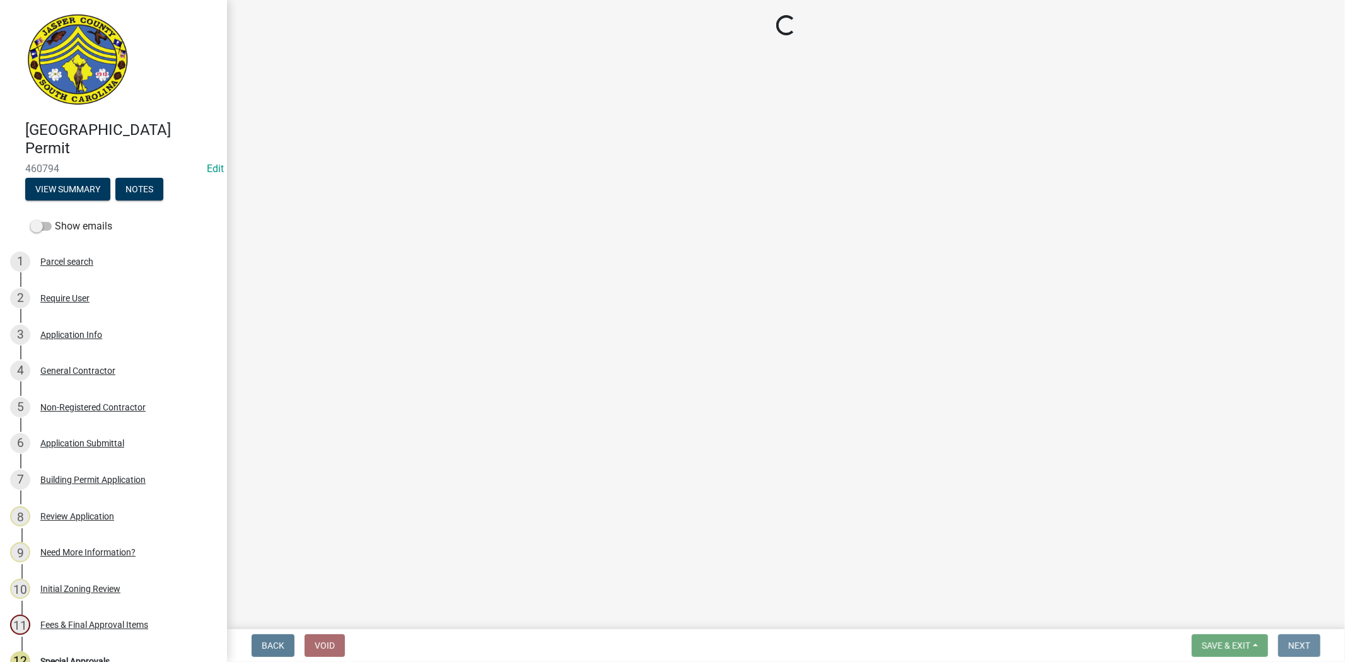
scroll to position [0, 0]
select select "3: 3"
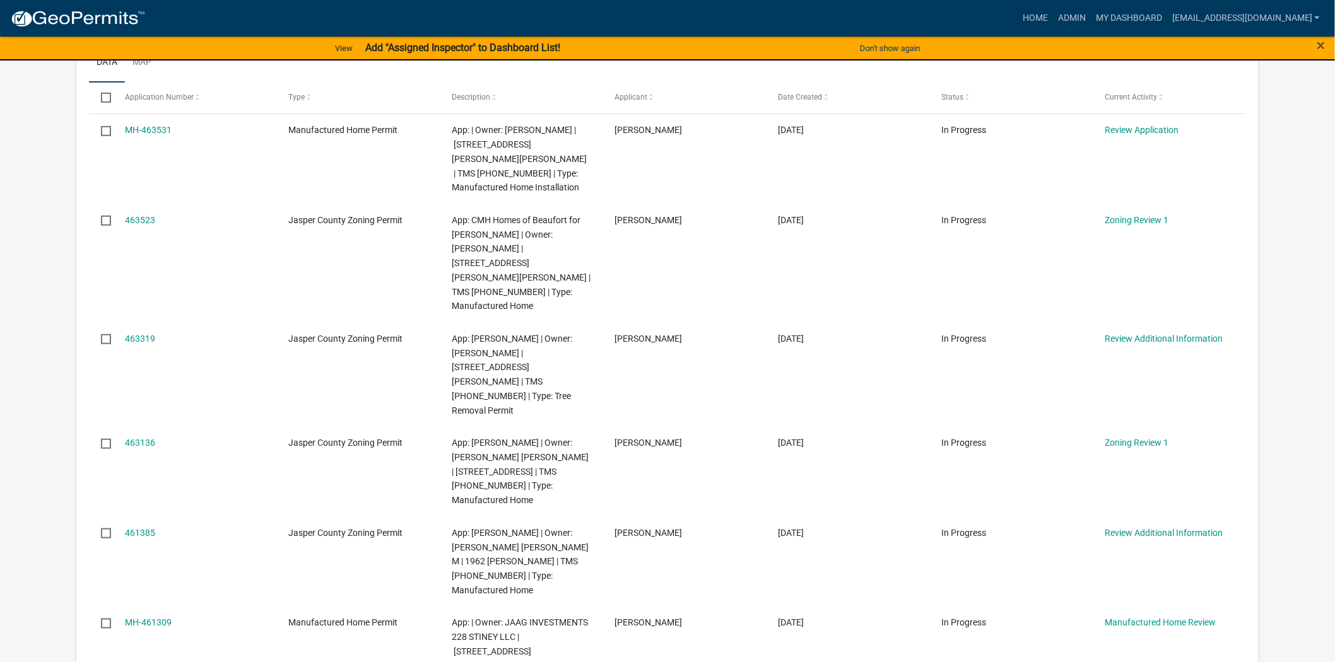
scroll to position [280, 0]
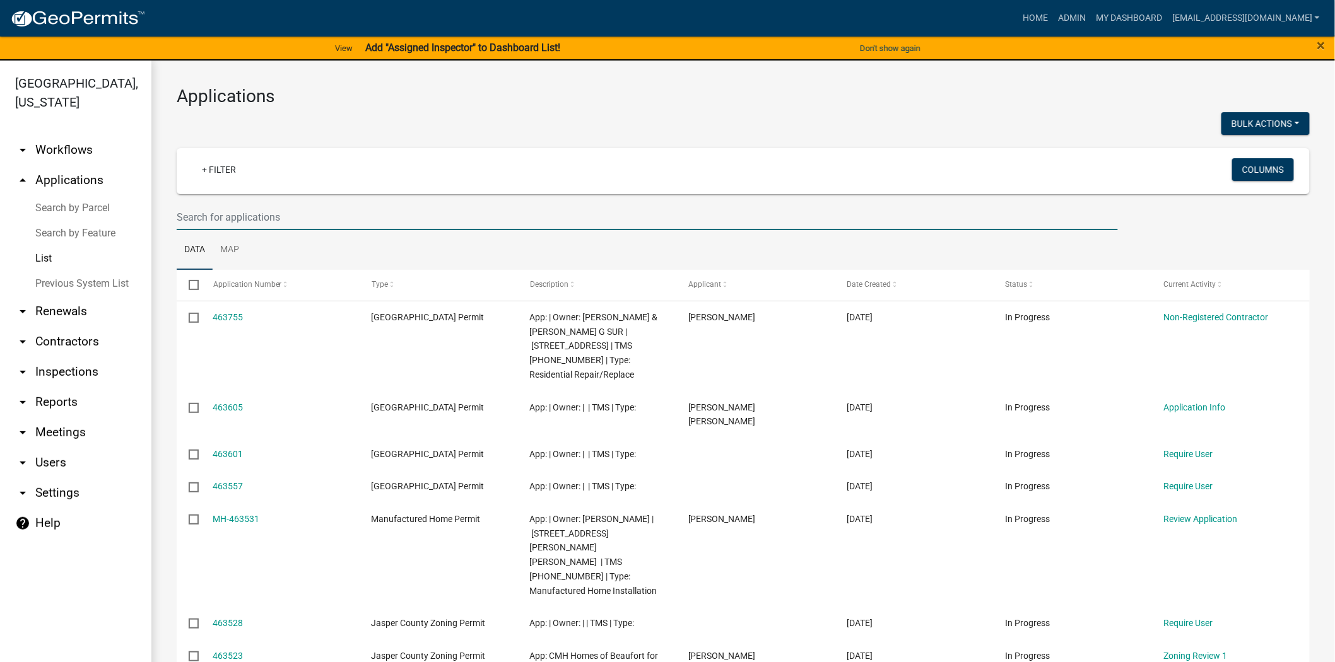
click at [358, 219] on input "text" at bounding box center [647, 217] width 941 height 26
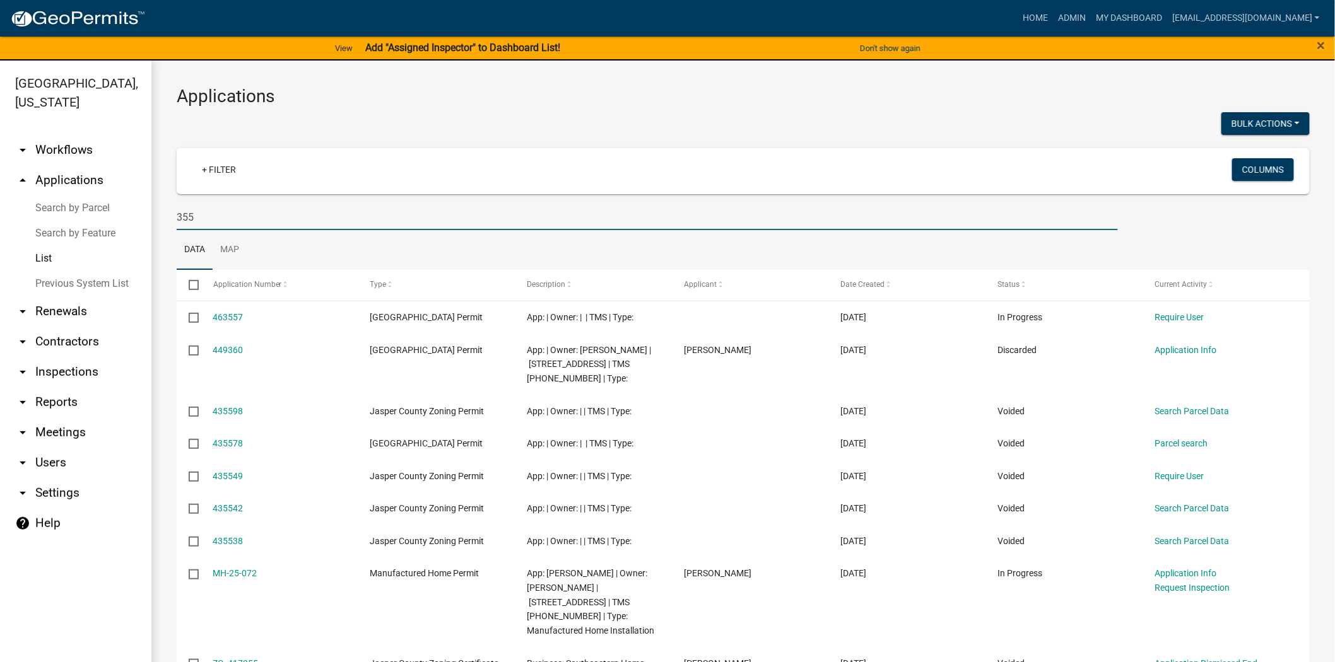
type input "355"
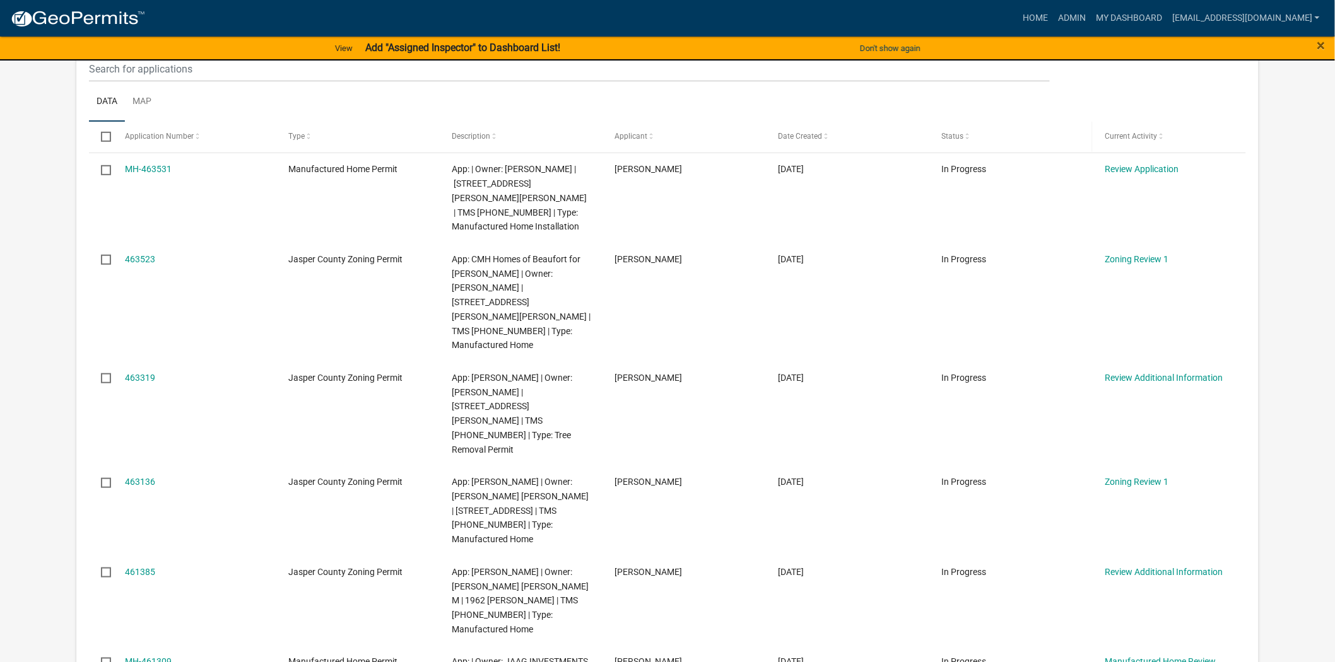
scroll to position [210, 0]
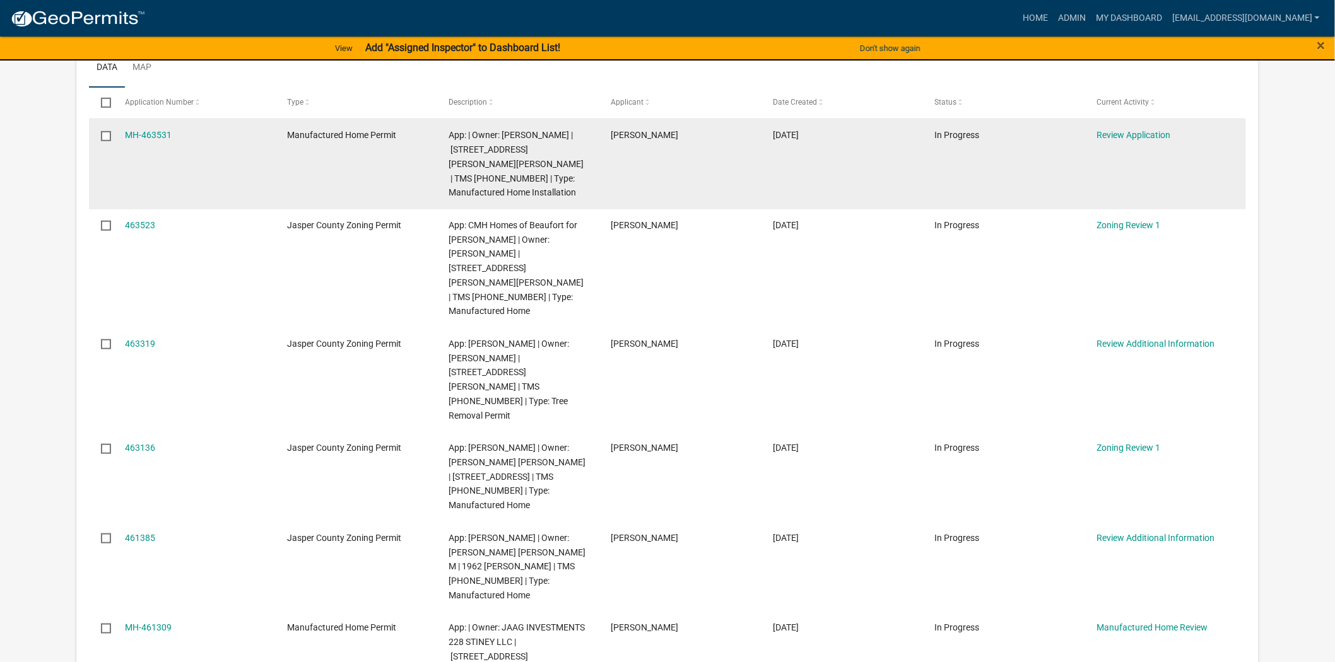
scroll to position [280, 0]
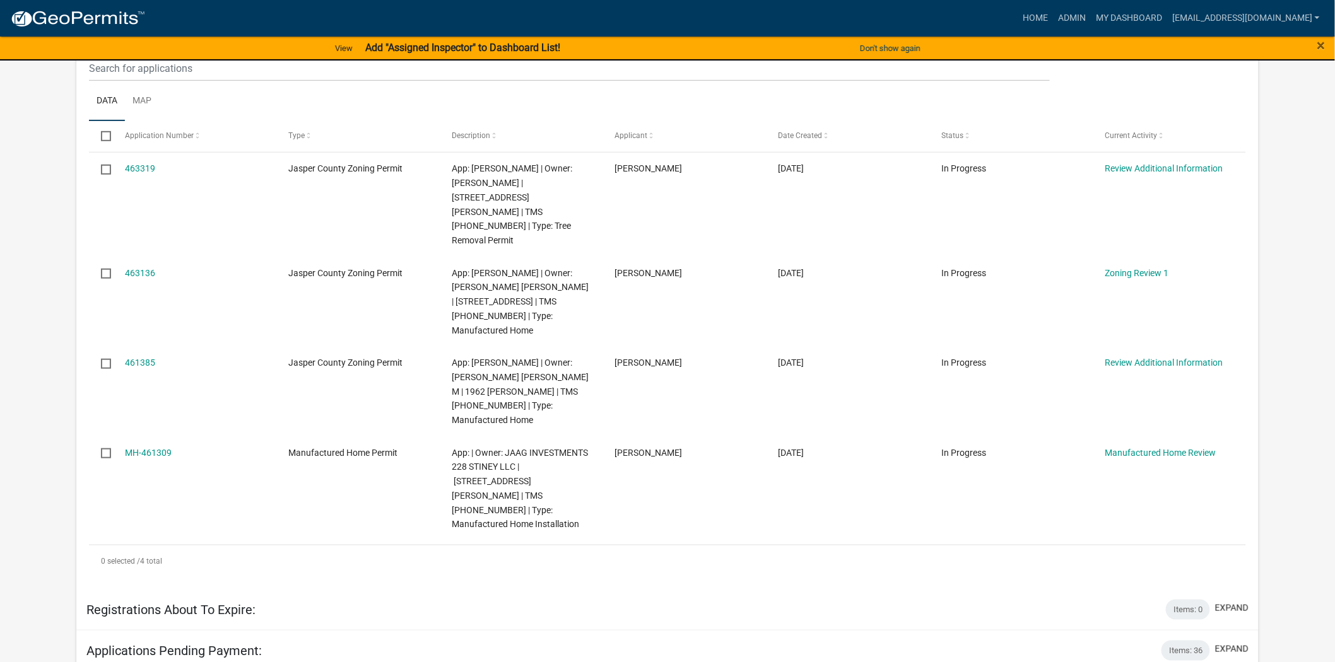
scroll to position [140, 0]
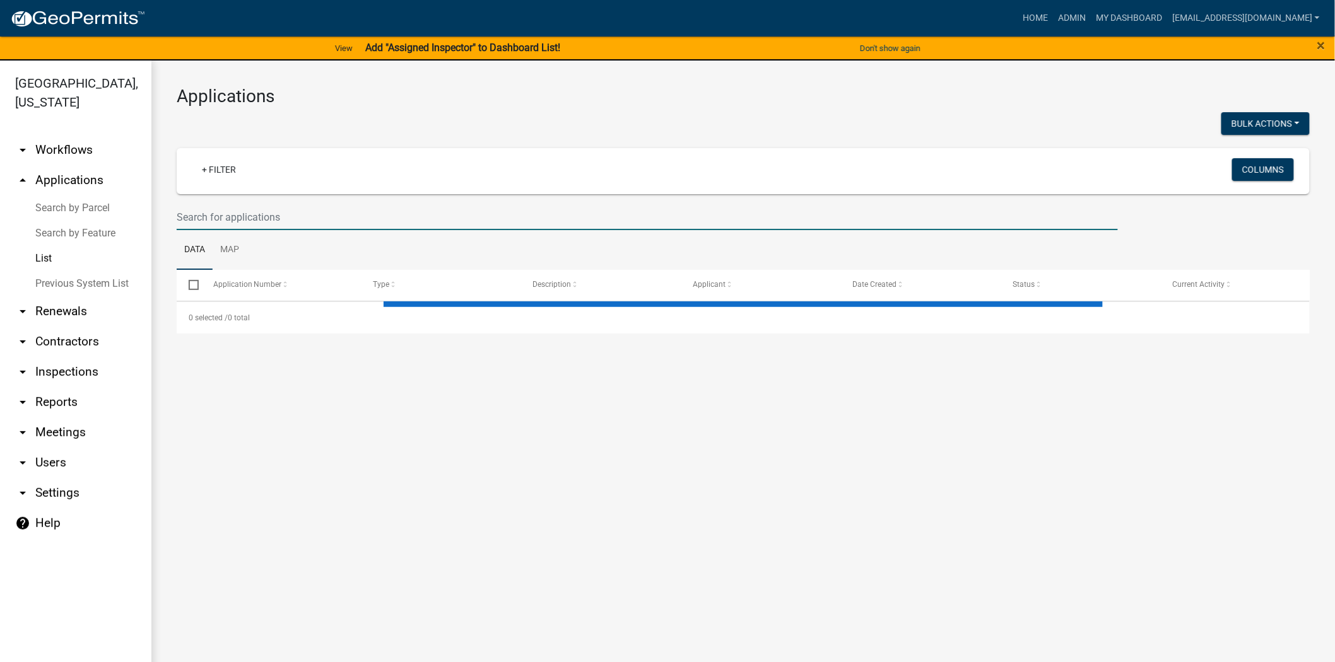
click at [405, 214] on input "text" at bounding box center [647, 217] width 941 height 26
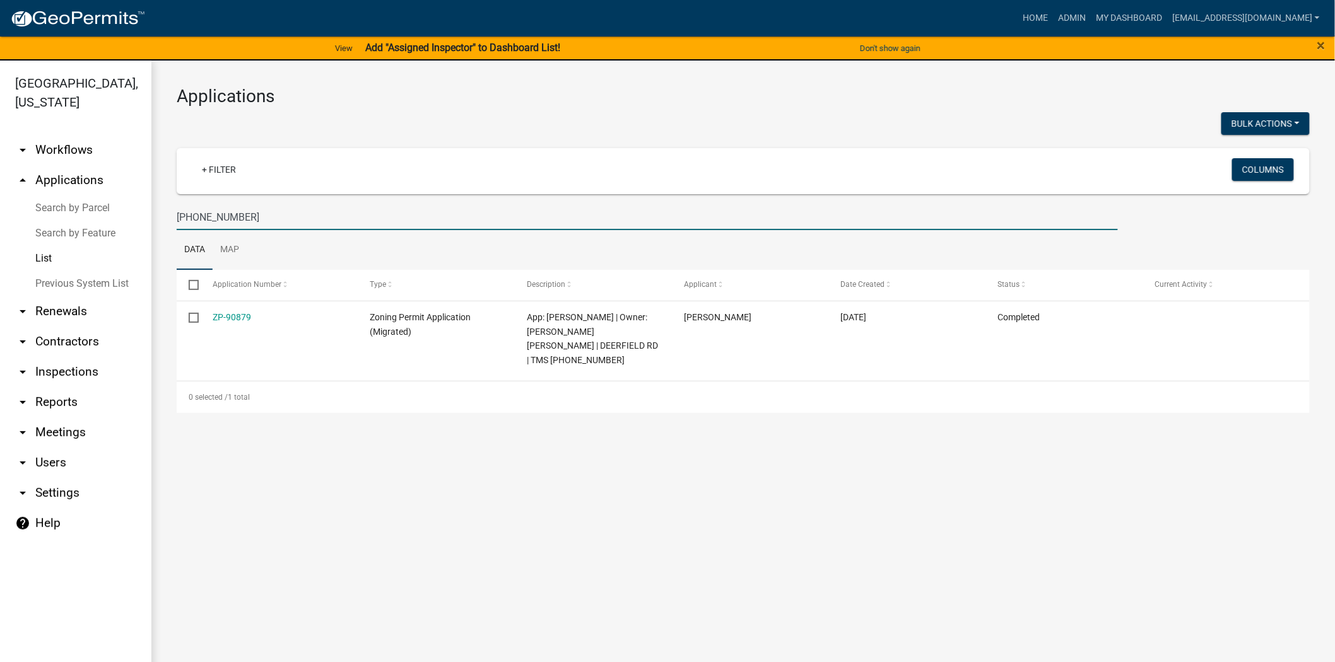
drag, startPoint x: 275, startPoint y: 208, endPoint x: 152, endPoint y: 217, distance: 123.3
click at [152, 217] on div "Applications Bulk Actions Void + Filter Columns [PHONE_NUMBER] Data Map Select …" at bounding box center [742, 250] width 1183 height 378
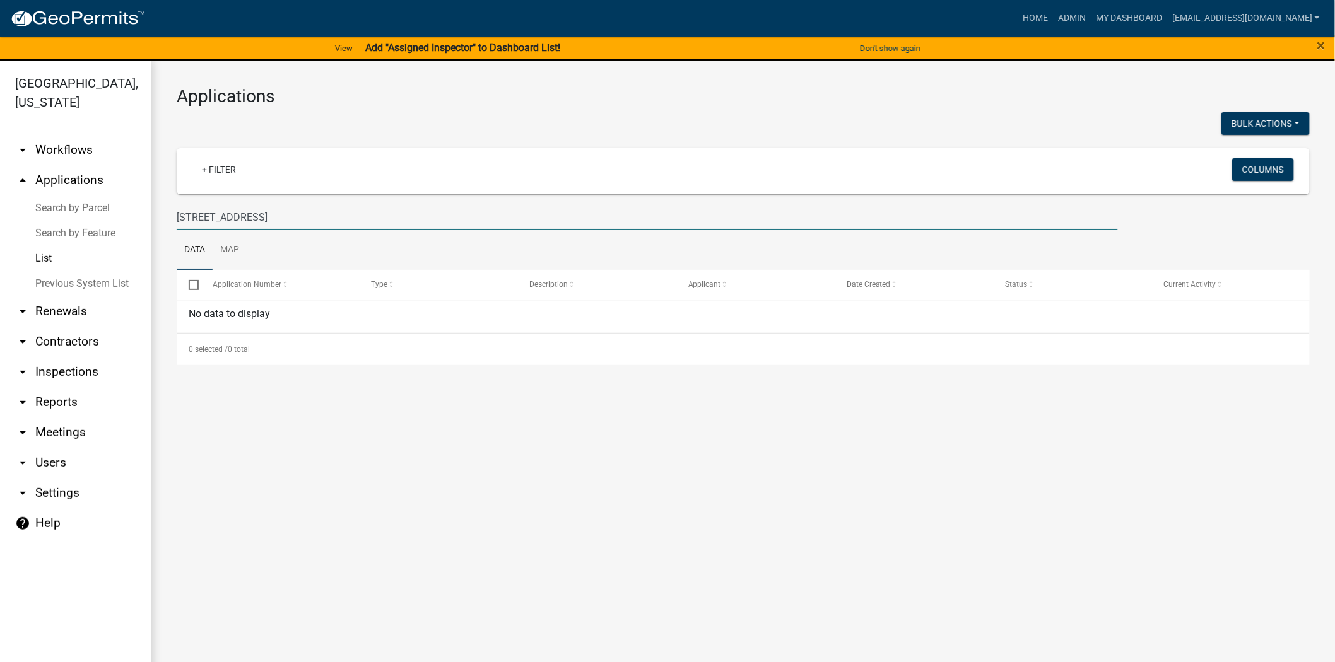
drag, startPoint x: 323, startPoint y: 227, endPoint x: 99, endPoint y: 267, distance: 227.4
click at [99, 267] on div "Jasper County, South Carolina arrow_drop_down Workflows List arrow_drop_up Appl…" at bounding box center [667, 369] width 1335 height 617
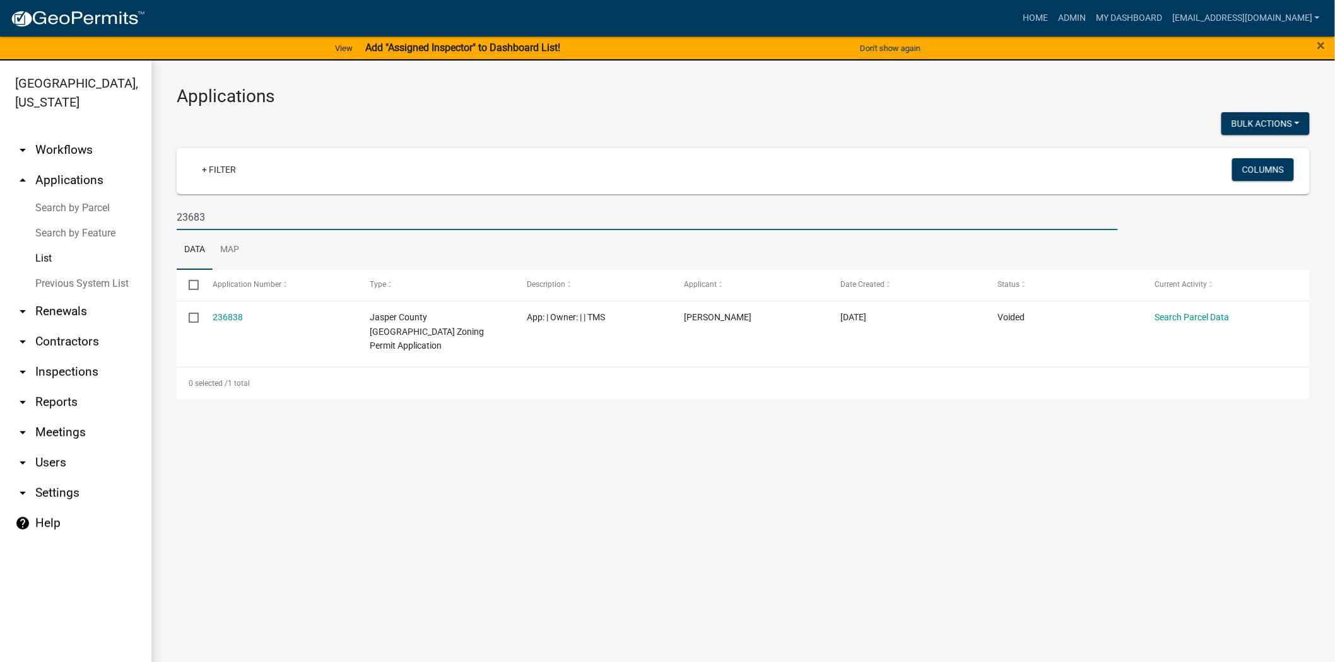
drag, startPoint x: 238, startPoint y: 216, endPoint x: 143, endPoint y: 237, distance: 97.3
click at [143, 237] on div "Jasper County, South Carolina arrow_drop_down Workflows List arrow_drop_up Appl…" at bounding box center [667, 369] width 1335 height 617
click at [227, 212] on input "23683" at bounding box center [647, 217] width 941 height 26
drag, startPoint x: 241, startPoint y: 215, endPoint x: 120, endPoint y: 228, distance: 121.2
click at [120, 228] on div "Jasper County, South Carolina arrow_drop_down Workflows List arrow_drop_up Appl…" at bounding box center [667, 369] width 1335 height 617
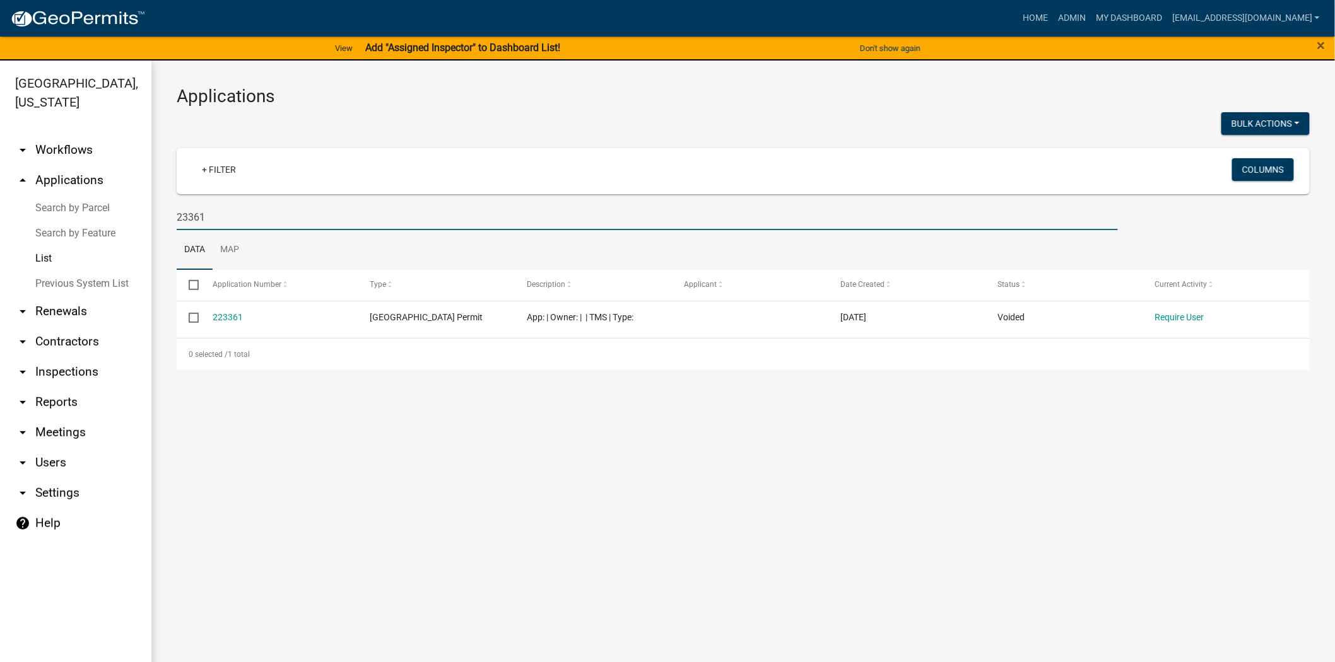
paste input "021-00-02-03"
type input "021-00-02-031"
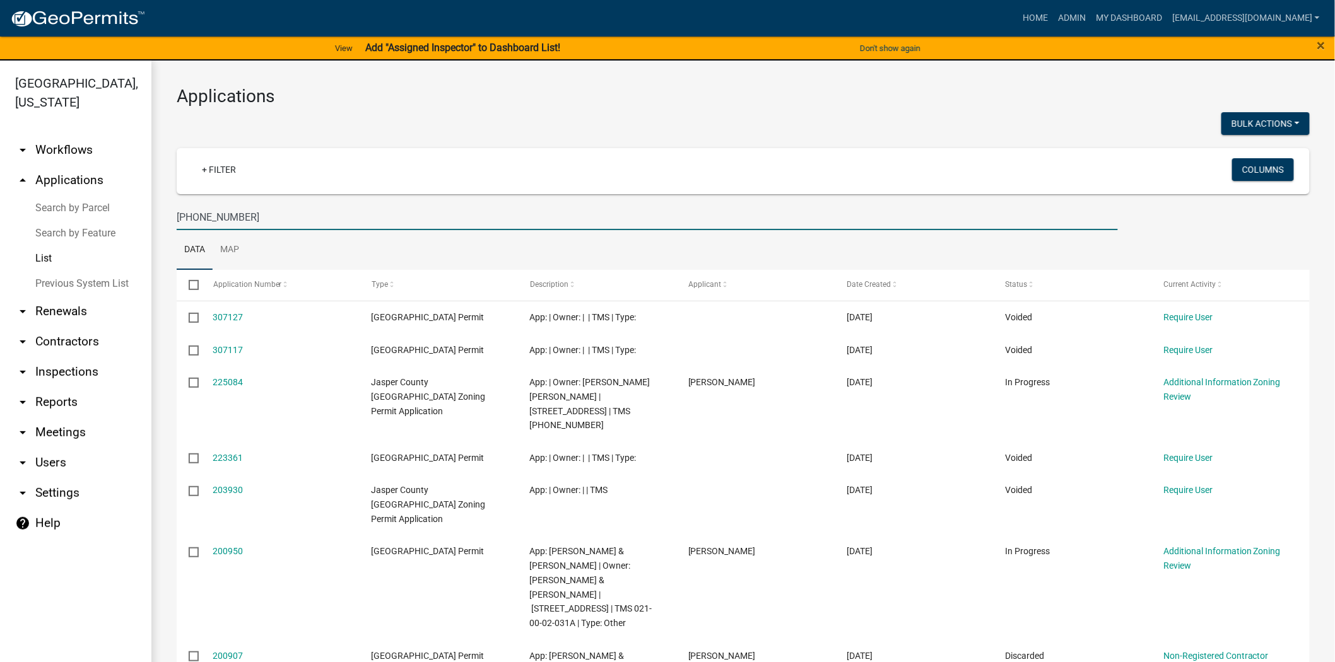
drag, startPoint x: 265, startPoint y: 210, endPoint x: 130, endPoint y: 213, distance: 135.0
click at [130, 213] on div "Jasper County, South Carolina arrow_drop_down Workflows List arrow_drop_up Appl…" at bounding box center [667, 369] width 1335 height 617
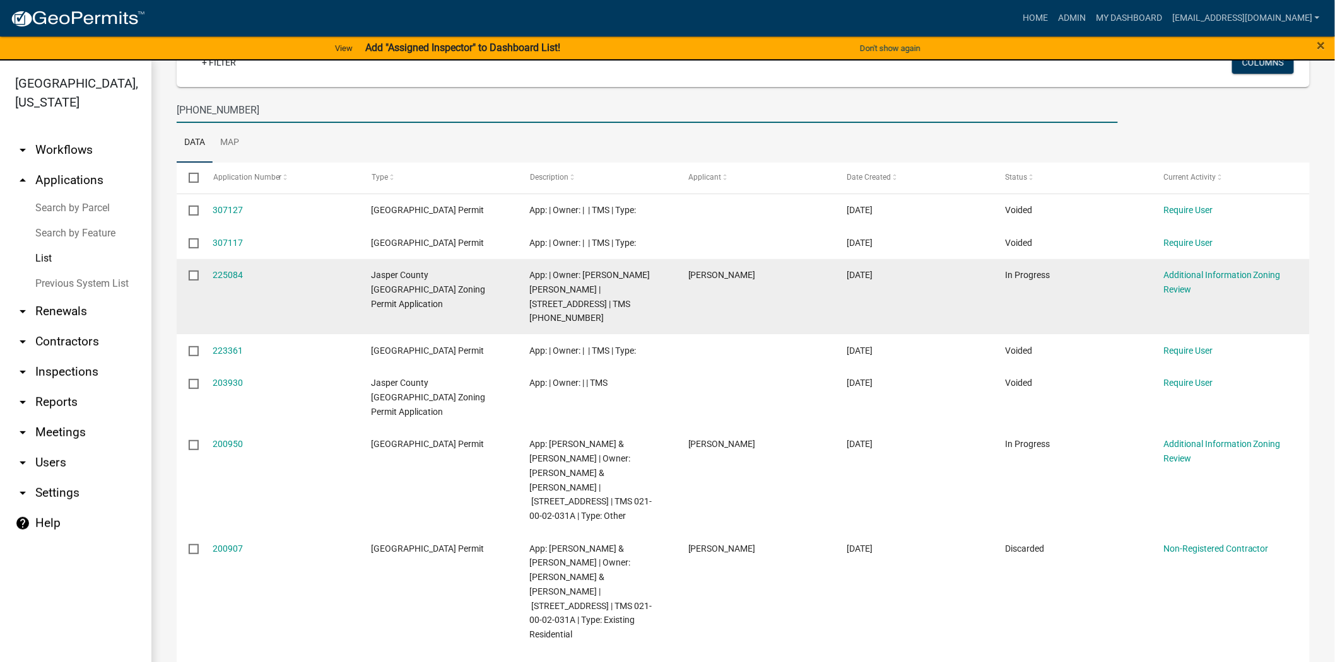
scroll to position [136, 0]
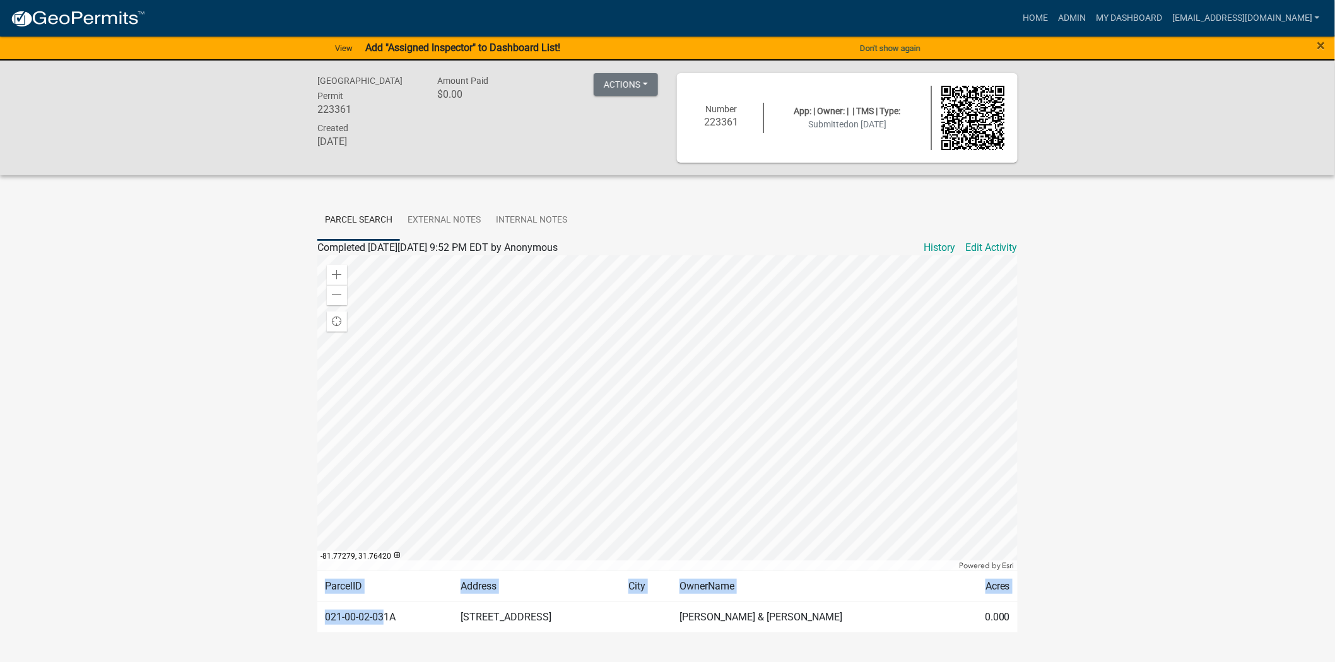
drag, startPoint x: 385, startPoint y: 616, endPoint x: 347, endPoint y: 611, distance: 38.8
click at [305, 622] on div "[GEOGRAPHIC_DATA] Permit 223361 Amount Paid $0.00 Actions Unvoid Printer Friend…" at bounding box center [667, 371] width 1335 height 620
drag, startPoint x: 390, startPoint y: 614, endPoint x: 322, endPoint y: 619, distance: 67.6
click at [322, 619] on td "021-00-02-031A" at bounding box center [385, 617] width 136 height 31
copy td "021-00-02-031"
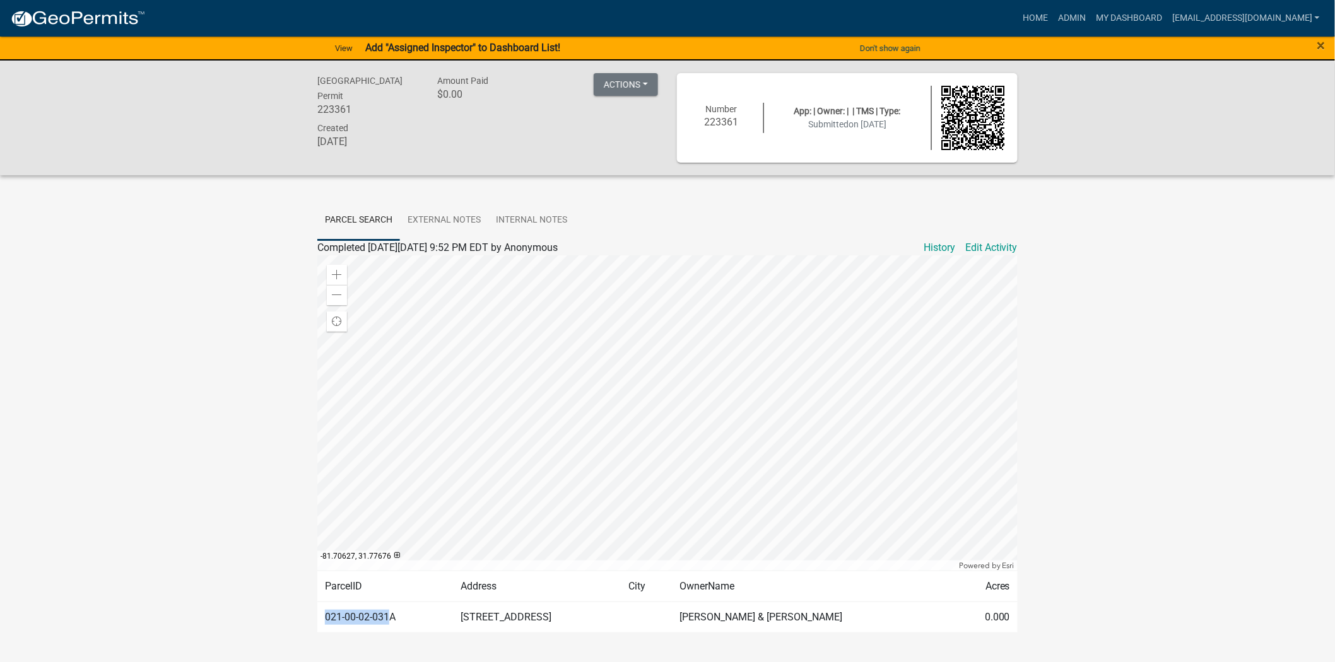
copy td "021-00-02-031"
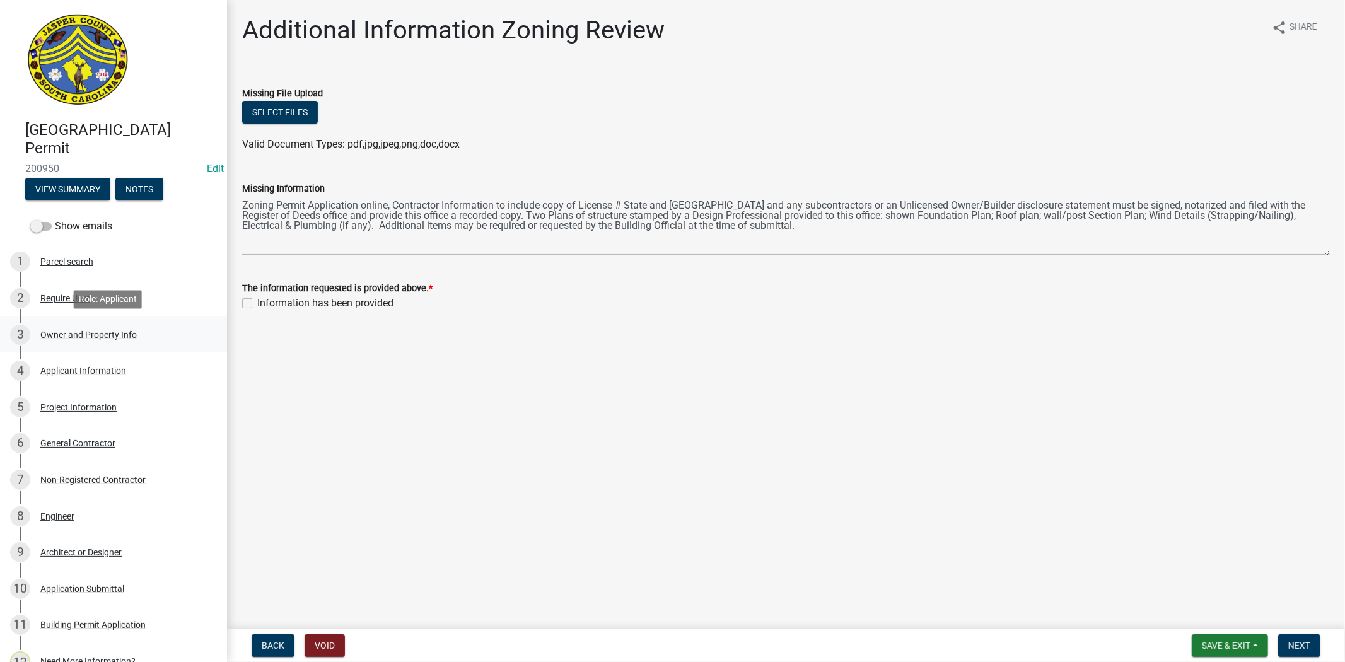
click at [124, 330] on div "Owner and Property Info" at bounding box center [88, 334] width 96 height 9
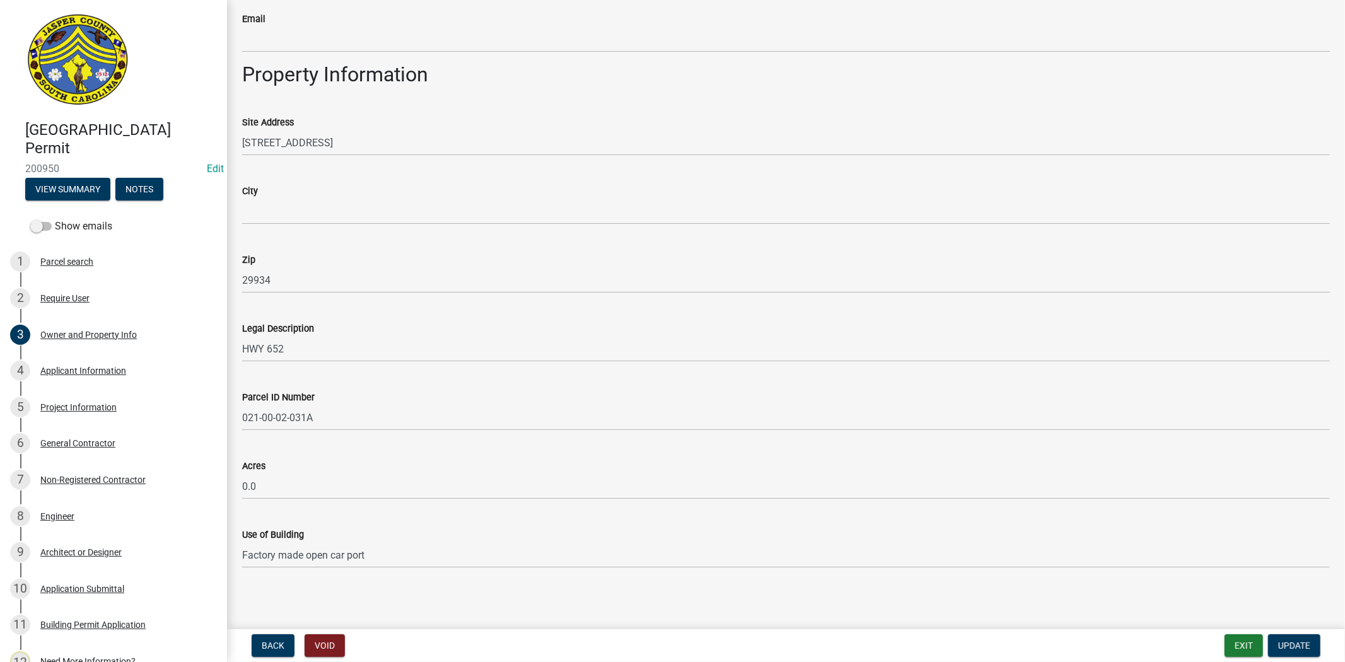
scroll to position [735, 0]
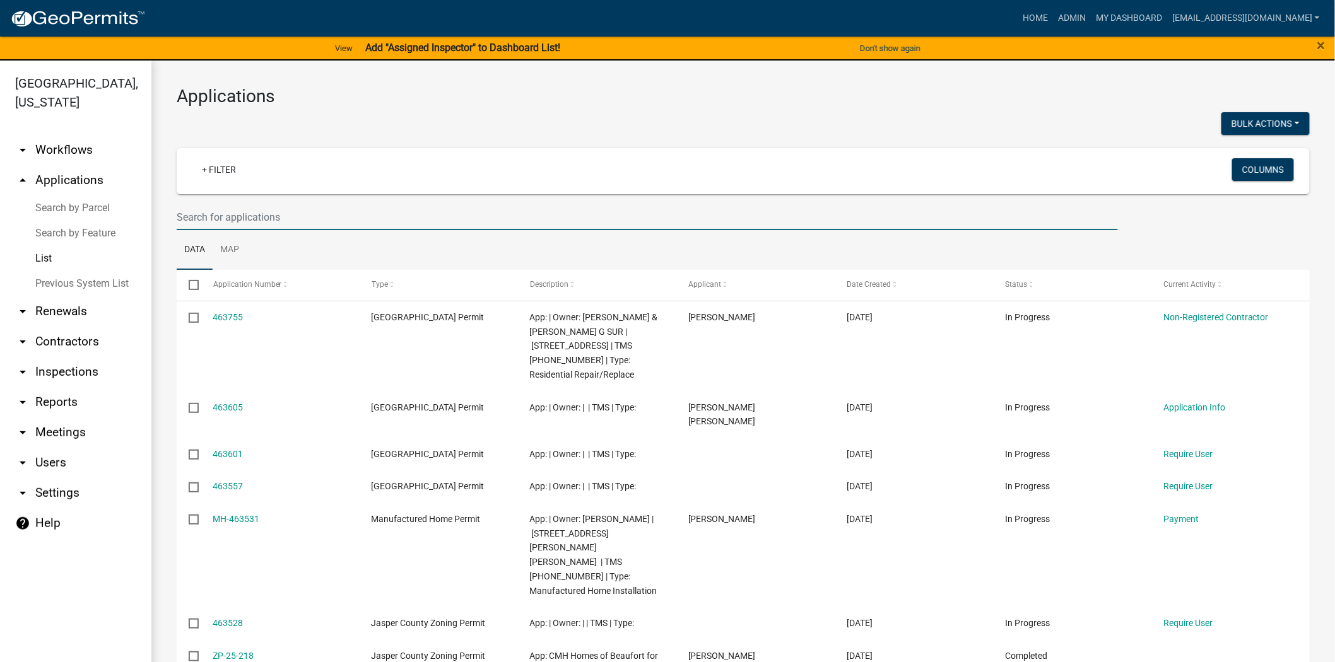
click at [383, 219] on input "text" at bounding box center [647, 217] width 941 height 26
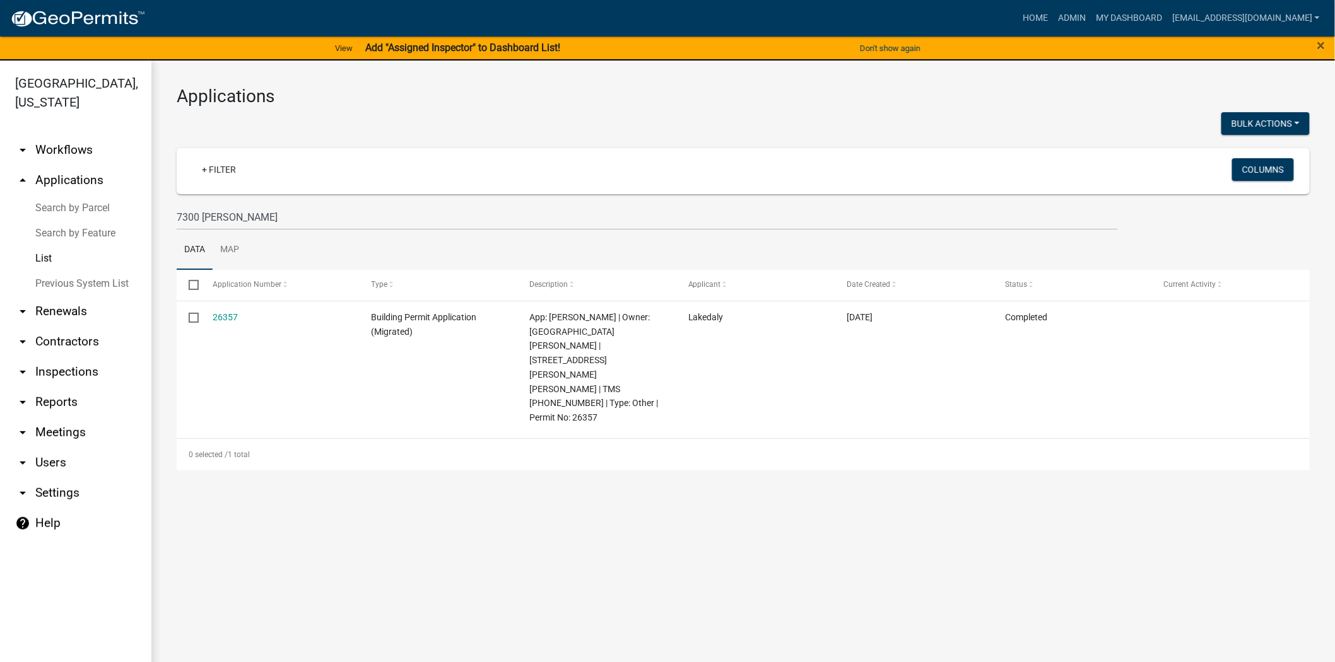
drag, startPoint x: 237, startPoint y: 313, endPoint x: 575, endPoint y: 234, distance: 347.3
click at [575, 234] on ul "Data Map" at bounding box center [743, 250] width 1133 height 40
drag, startPoint x: 259, startPoint y: 217, endPoint x: 95, endPoint y: 235, distance: 164.9
click at [95, 235] on div "[GEOGRAPHIC_DATA], [US_STATE] arrow_drop_down Workflows List arrow_drop_up Appl…" at bounding box center [667, 369] width 1335 height 617
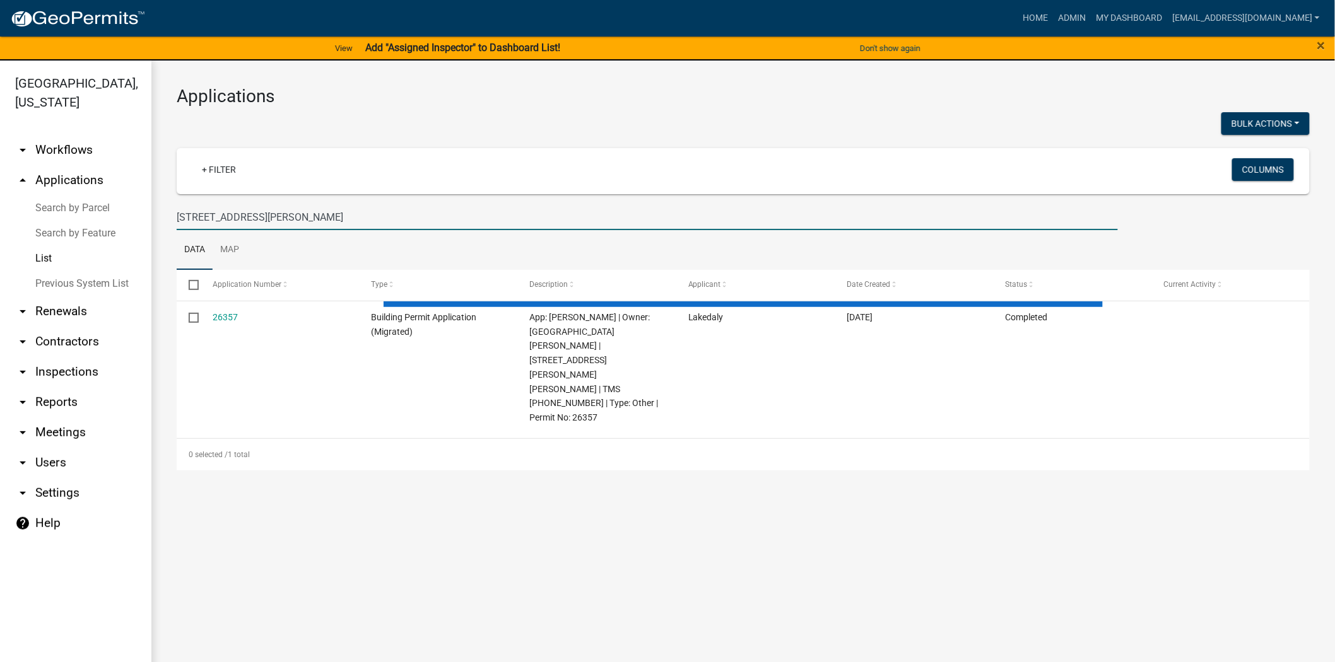
type input "[STREET_ADDRESS][PERSON_NAME]"
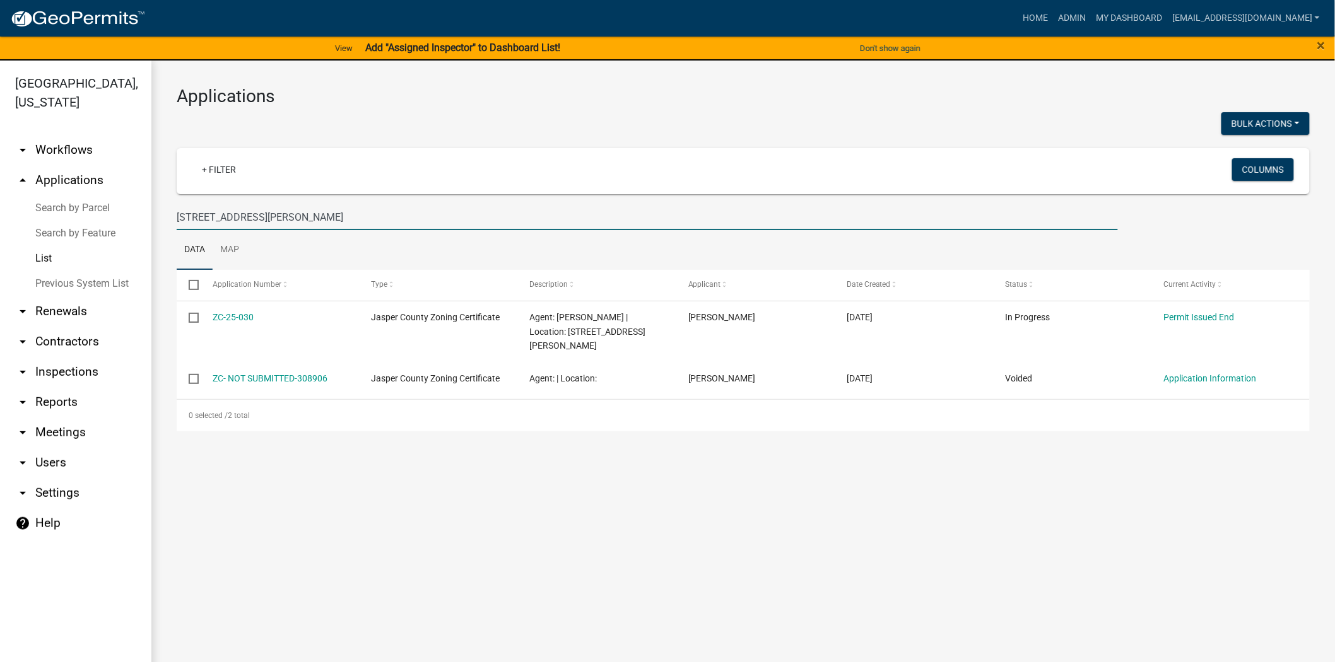
drag, startPoint x: 252, startPoint y: 219, endPoint x: 121, endPoint y: 237, distance: 132.3
click at [121, 237] on div "[GEOGRAPHIC_DATA], [US_STATE] arrow_drop_down Workflows List arrow_drop_up Appl…" at bounding box center [667, 369] width 1335 height 617
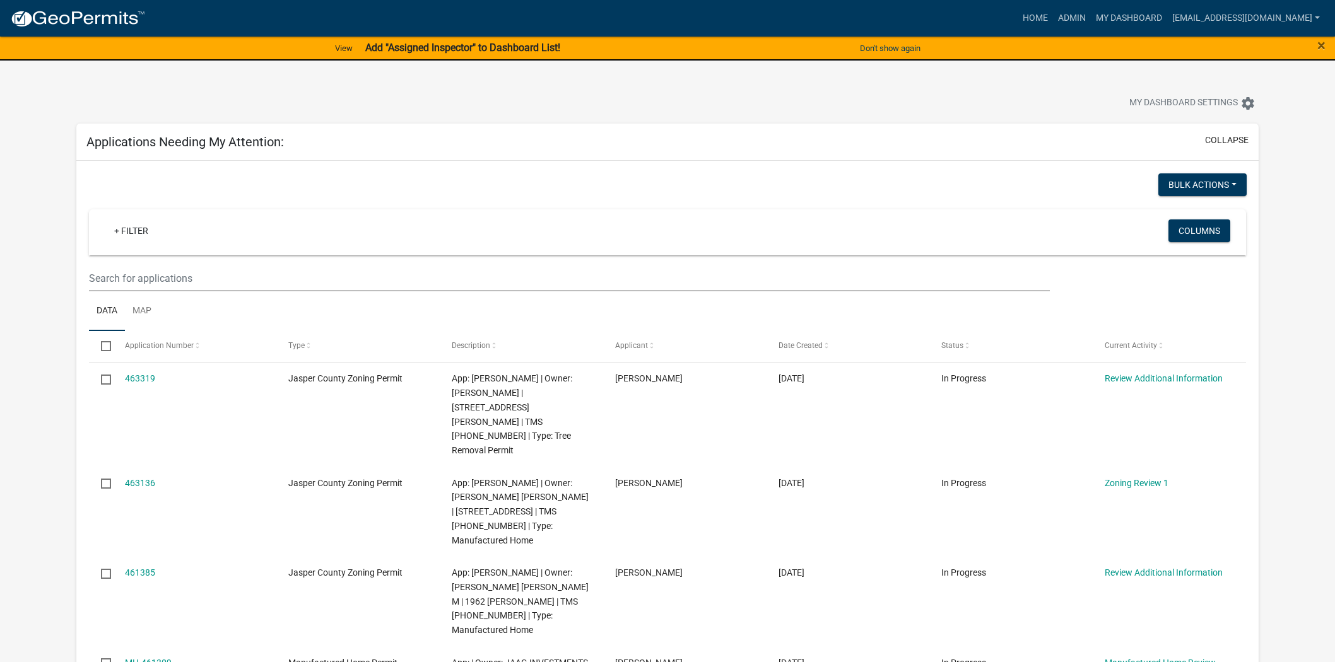
scroll to position [140, 0]
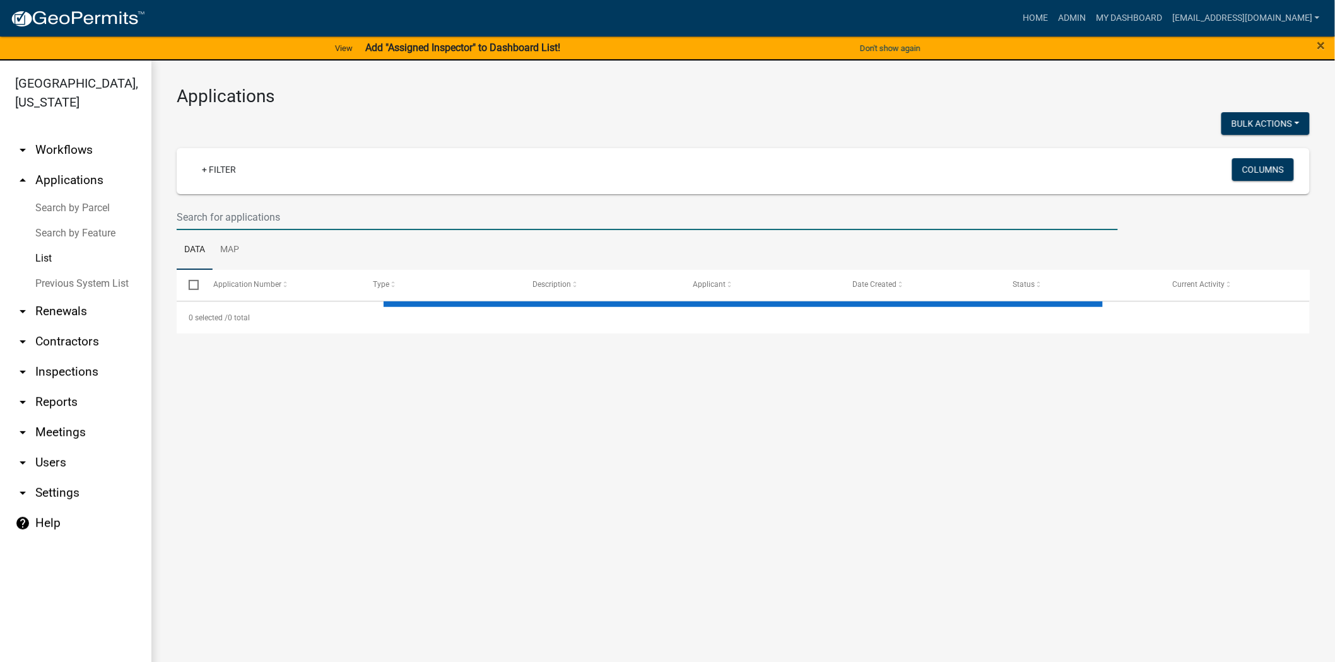
click at [376, 218] on input "text" at bounding box center [647, 217] width 941 height 26
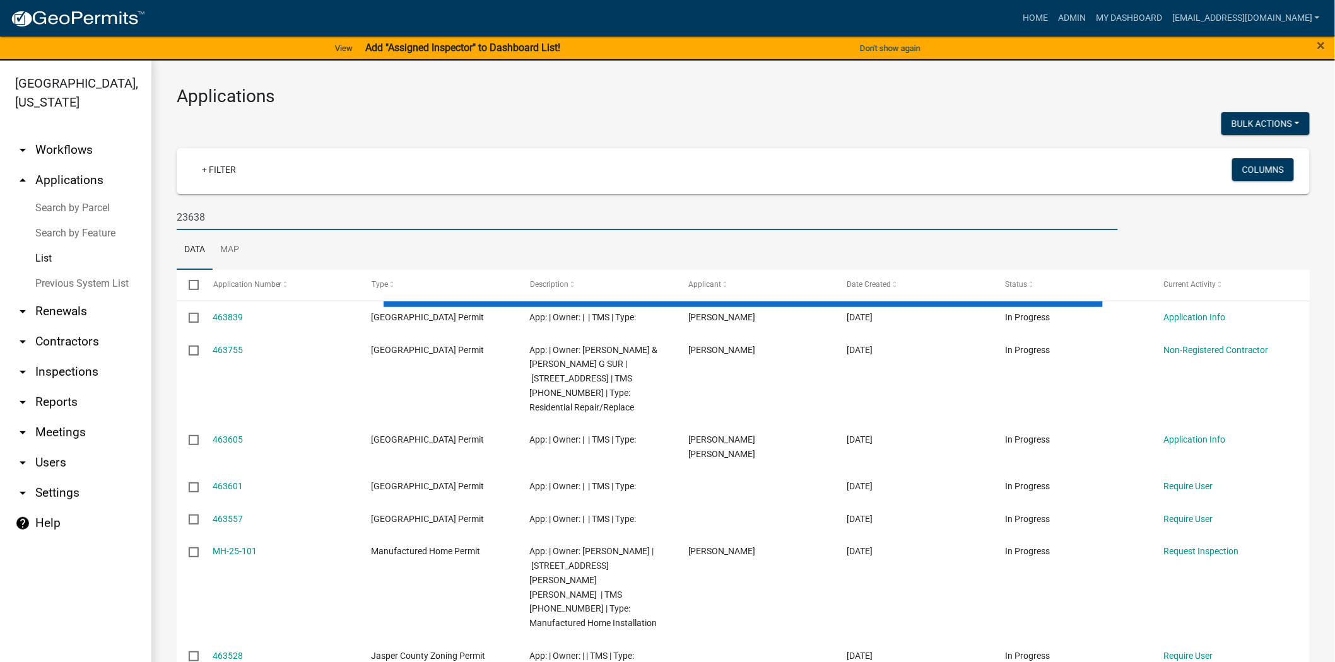
type input "23638"
